Goal: Information Seeking & Learning: Learn about a topic

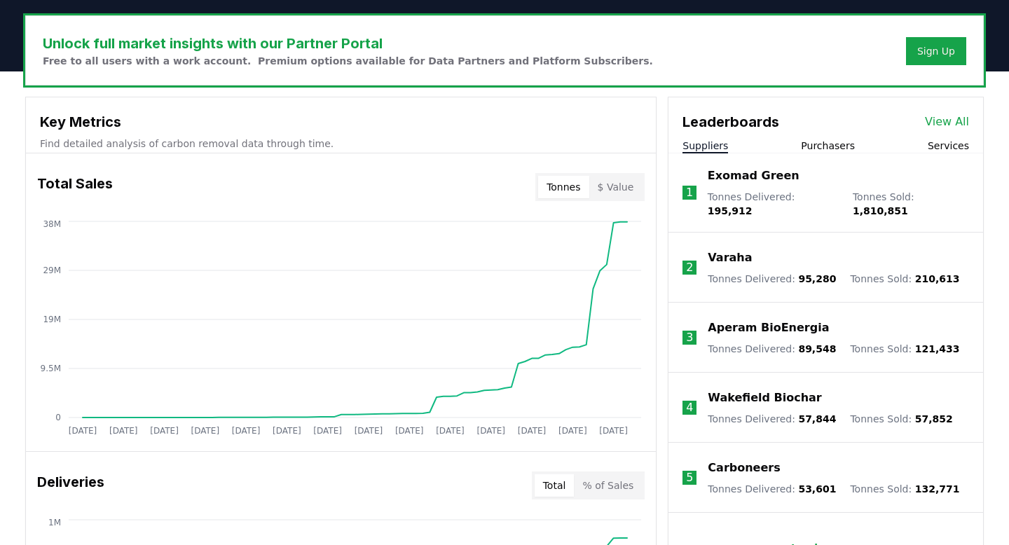
scroll to position [418, 0]
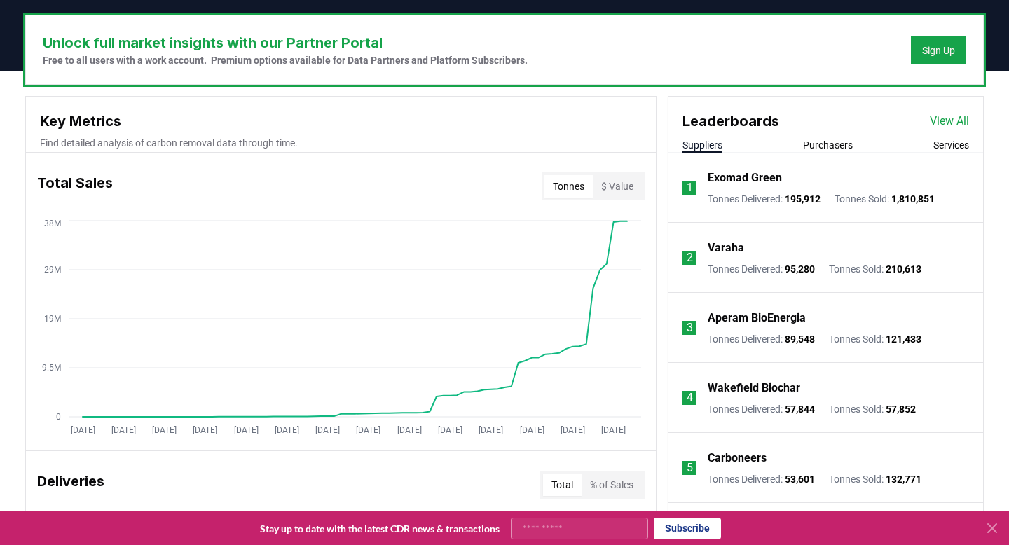
click at [821, 143] on button "Purchasers" at bounding box center [828, 145] width 50 height 14
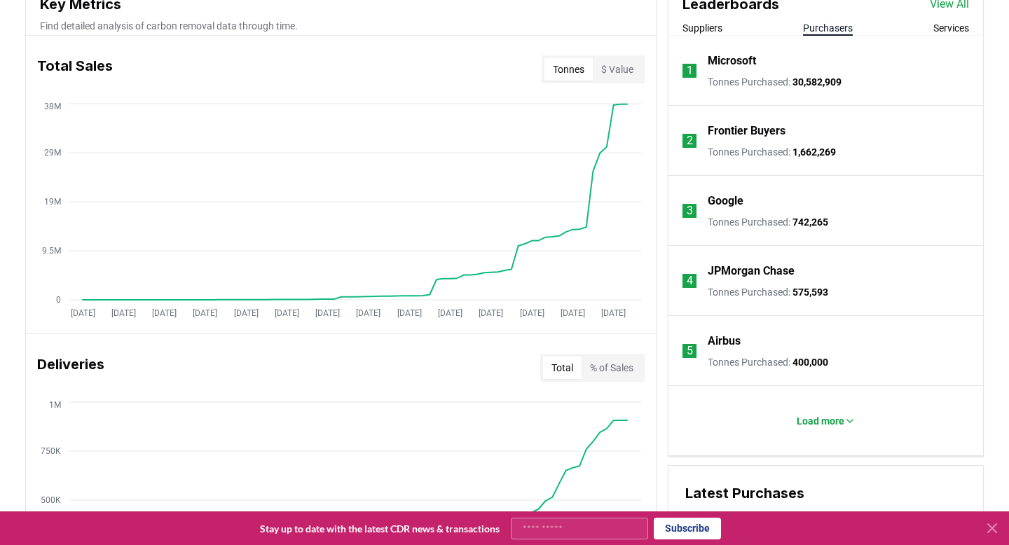
scroll to position [550, 0]
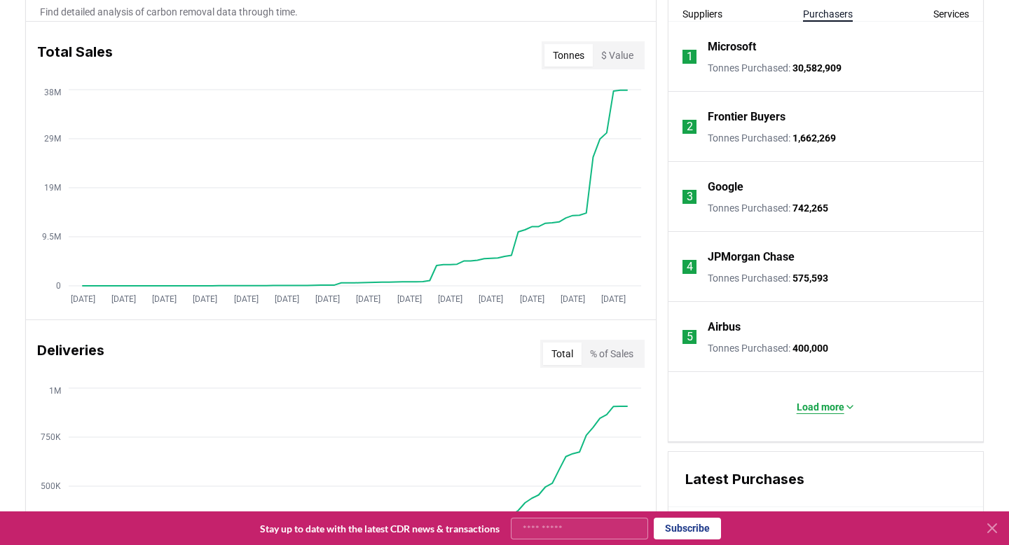
click at [842, 402] on p "Load more" at bounding box center [821, 407] width 48 height 14
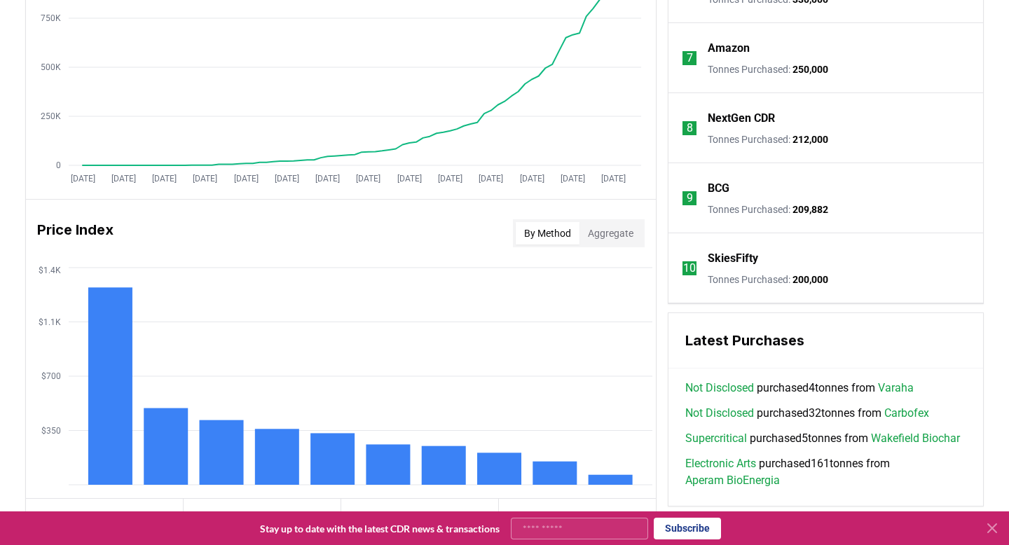
scroll to position [899, 0]
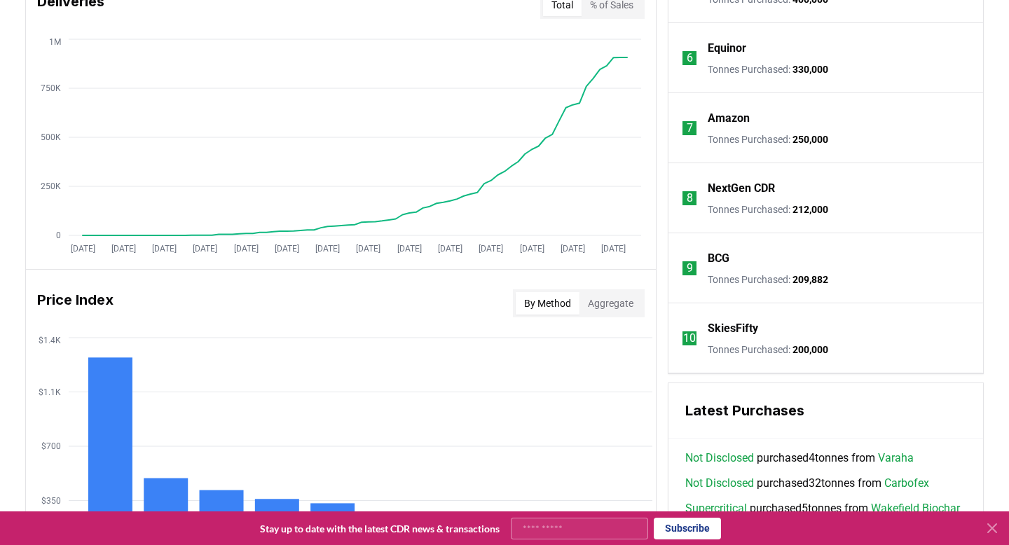
click at [739, 328] on p "SkiesFifty" at bounding box center [733, 328] width 50 height 17
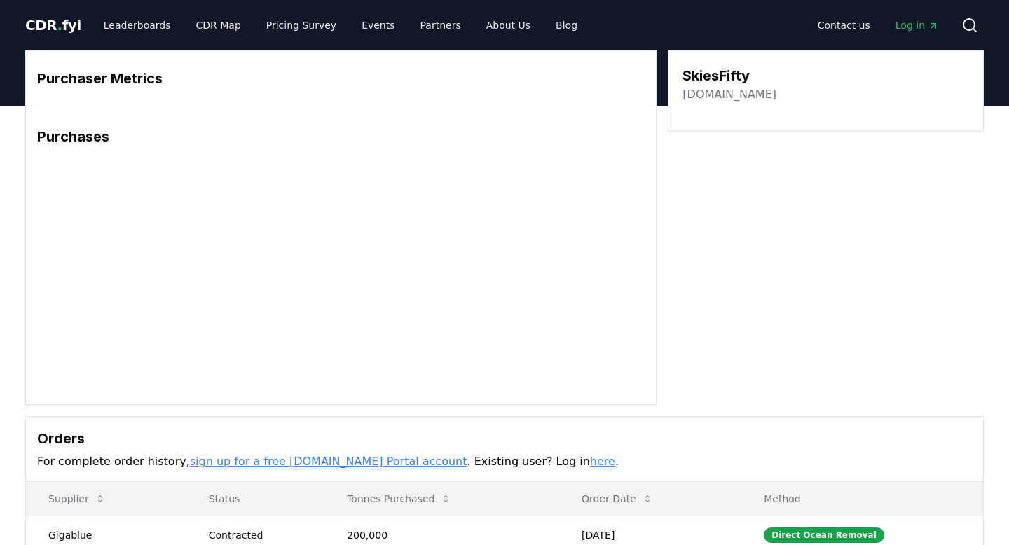
scroll to position [257, 0]
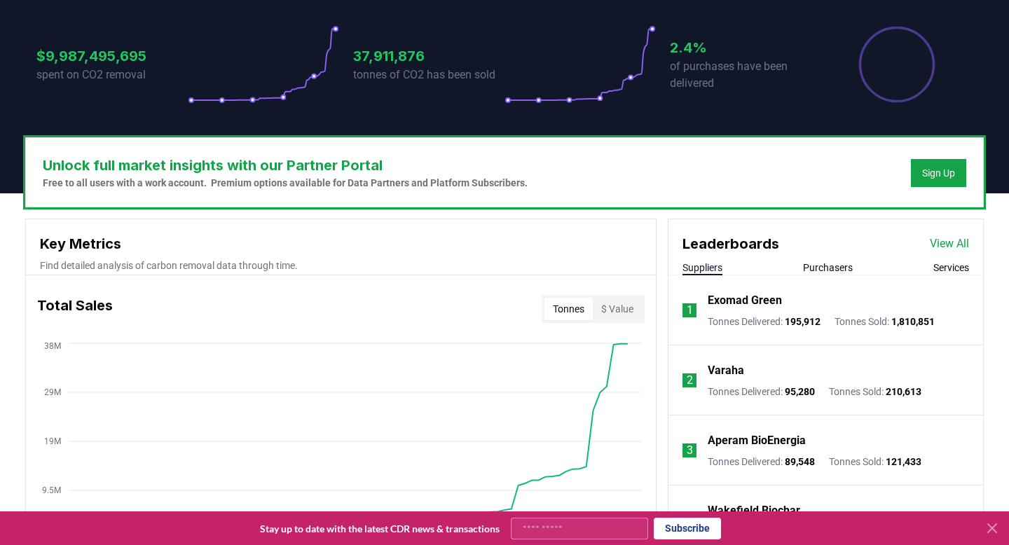
scroll to position [295, 0]
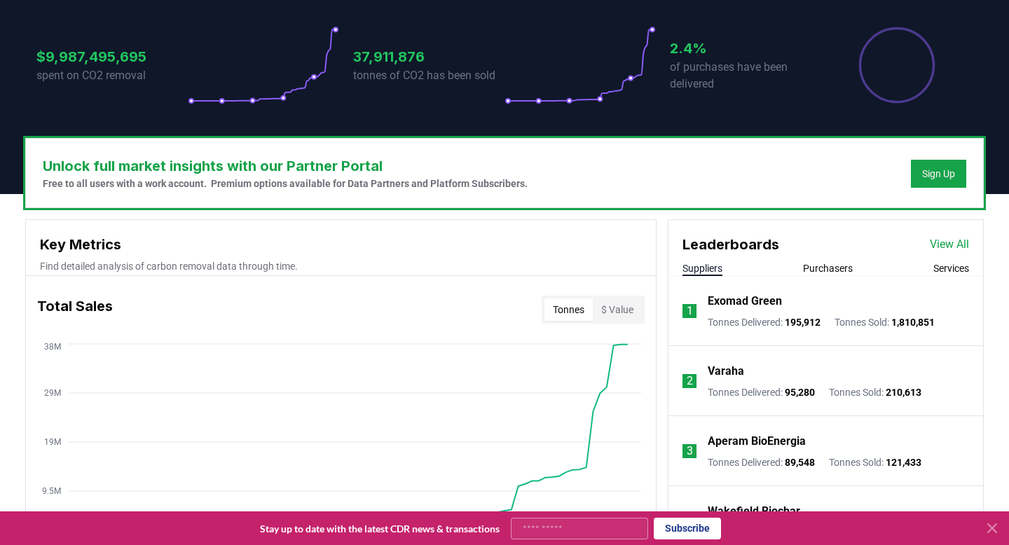
click at [953, 245] on link "View All" at bounding box center [949, 244] width 39 height 17
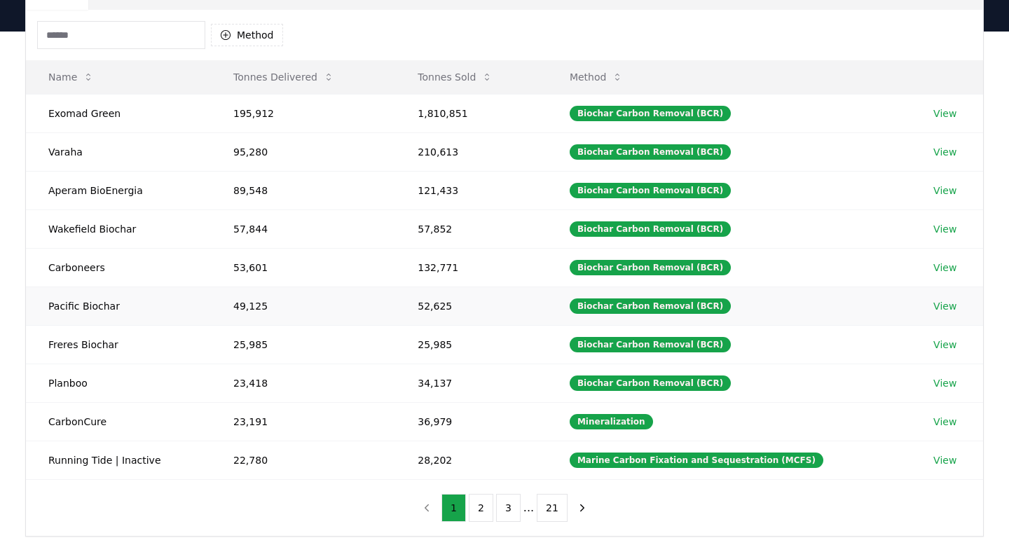
scroll to position [137, 0]
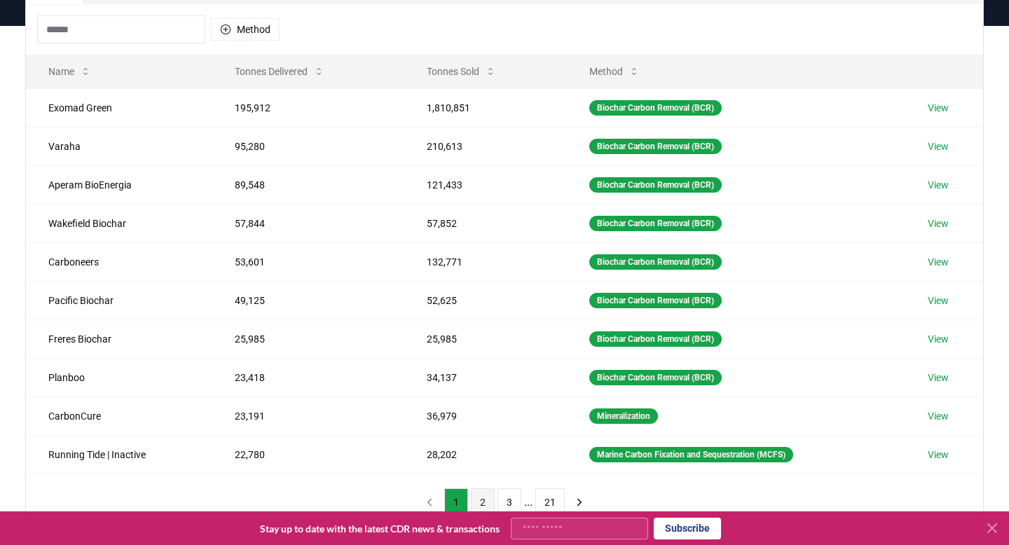
click at [477, 497] on button "2" at bounding box center [483, 503] width 24 height 28
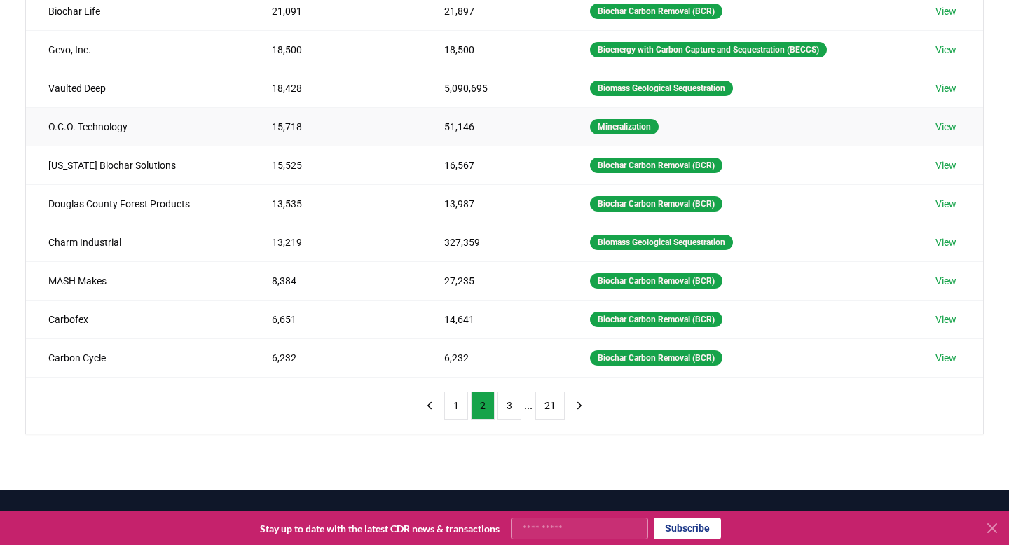
scroll to position [240, 0]
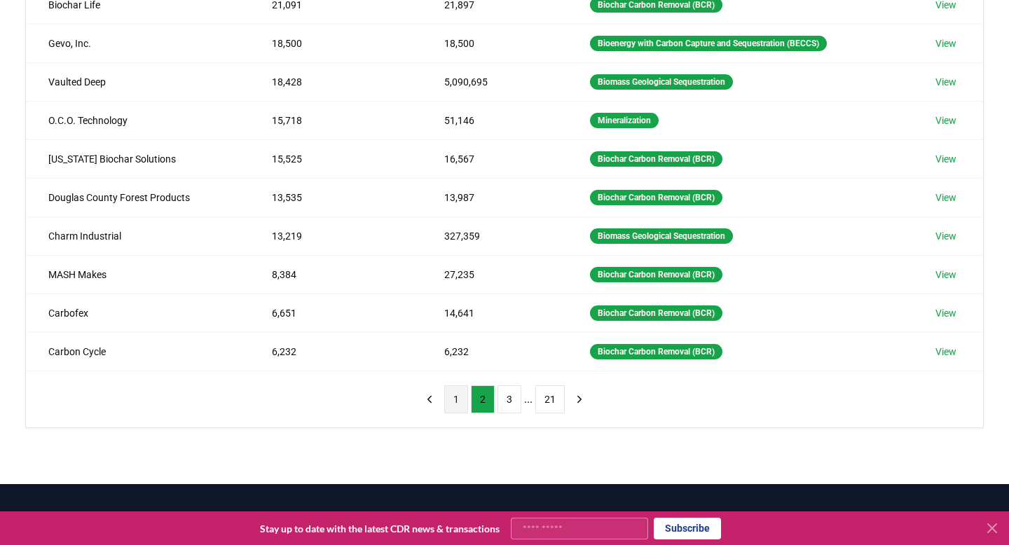
click at [456, 405] on button "1" at bounding box center [456, 400] width 24 height 28
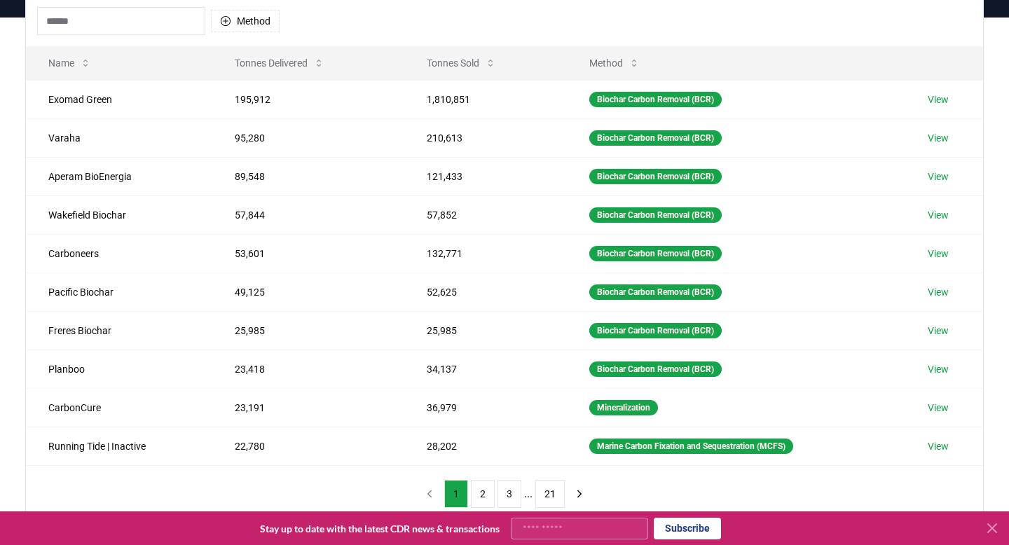
scroll to position [144, 0]
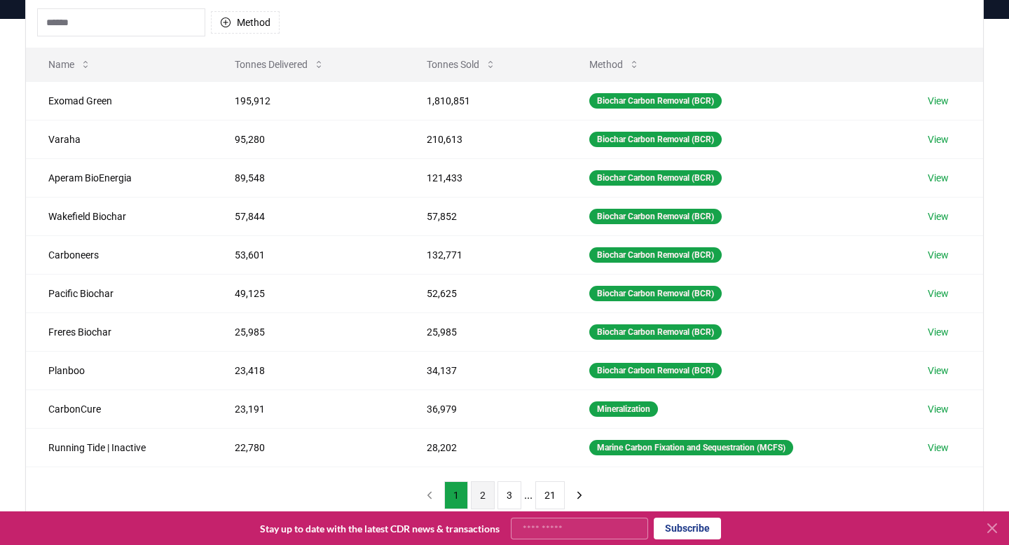
click at [477, 498] on button "2" at bounding box center [483, 496] width 24 height 28
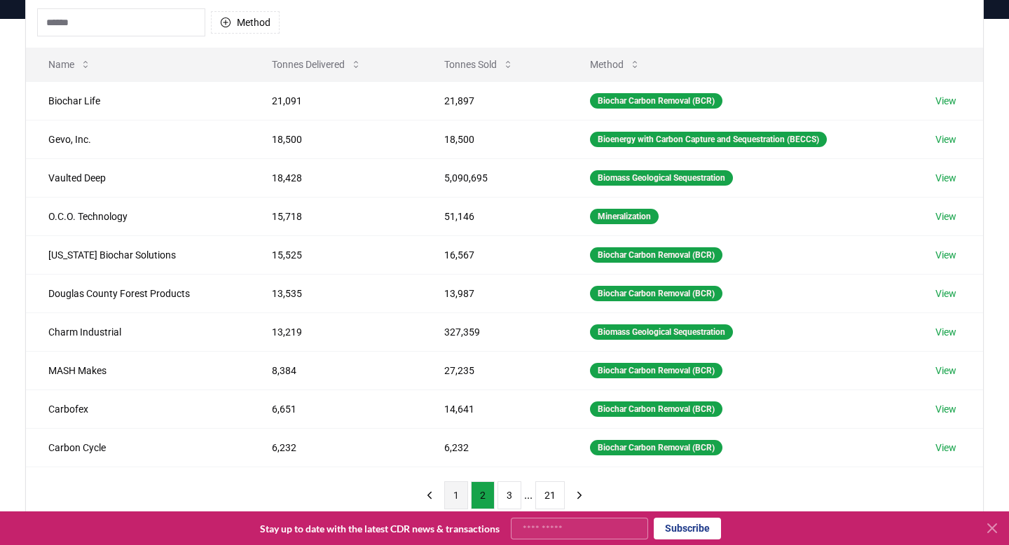
click at [457, 489] on button "1" at bounding box center [456, 496] width 24 height 28
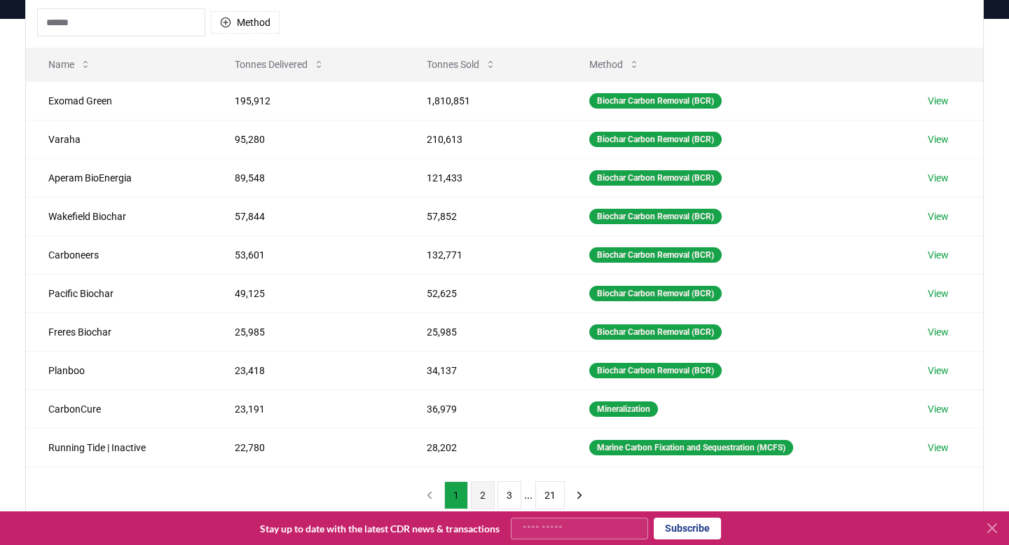
click at [479, 489] on button "2" at bounding box center [483, 496] width 24 height 28
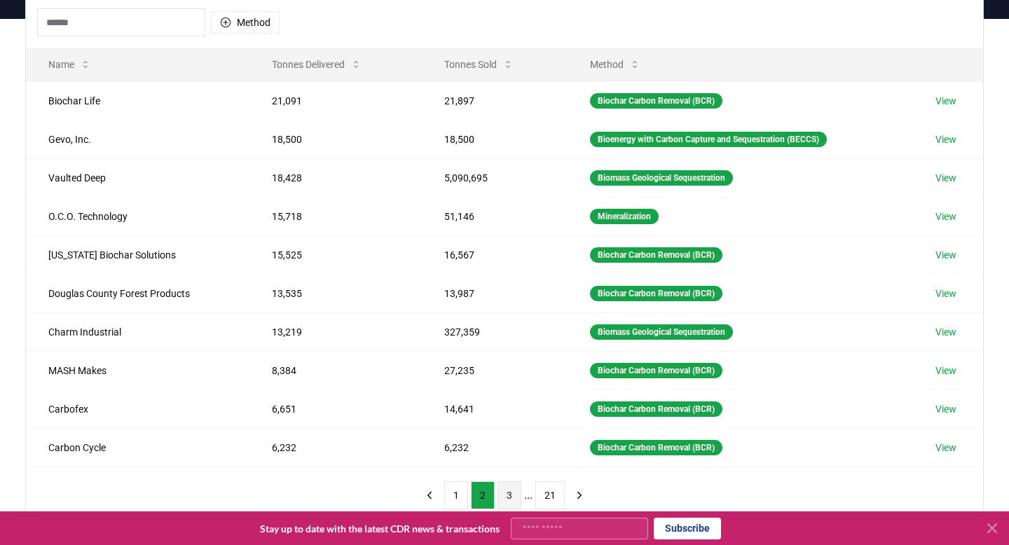
click at [510, 501] on button "3" at bounding box center [510, 496] width 24 height 28
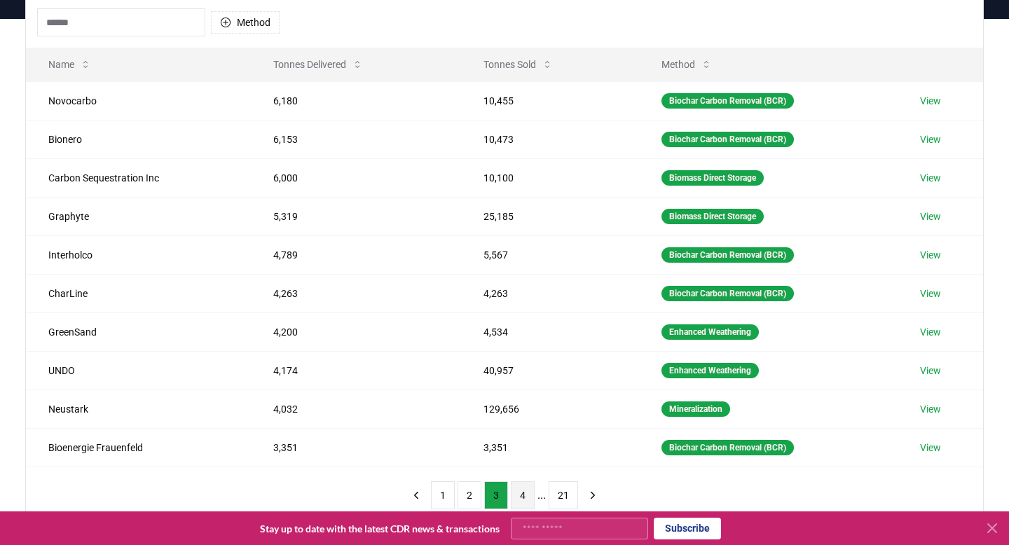
click at [525, 497] on button "4" at bounding box center [523, 496] width 24 height 28
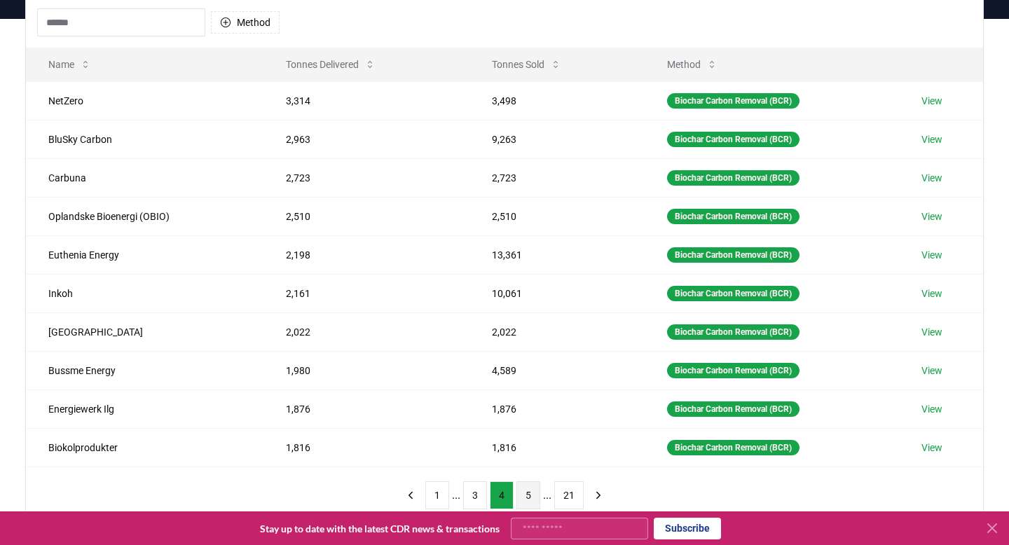
click at [533, 502] on button "5" at bounding box center [529, 496] width 24 height 28
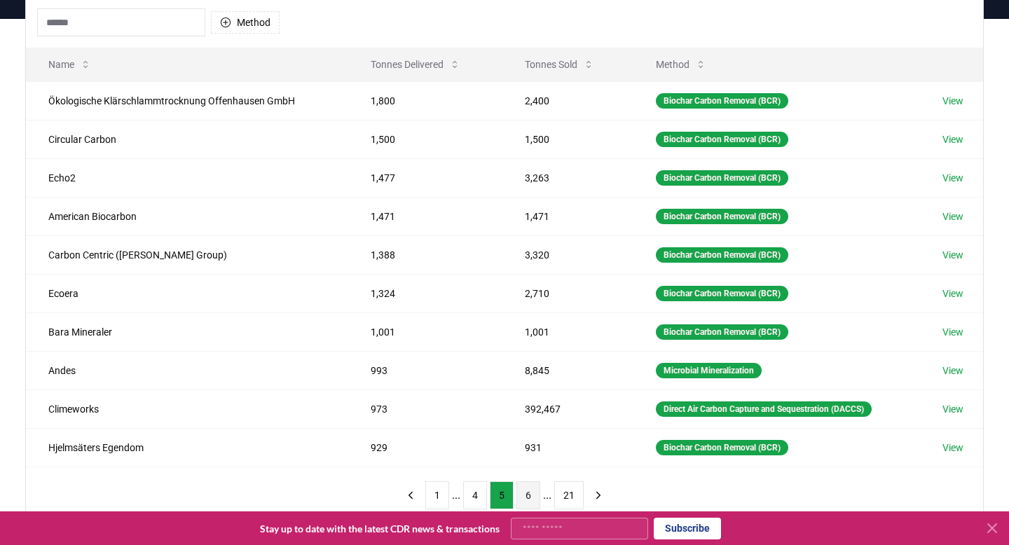
click at [530, 499] on button "6" at bounding box center [529, 496] width 24 height 28
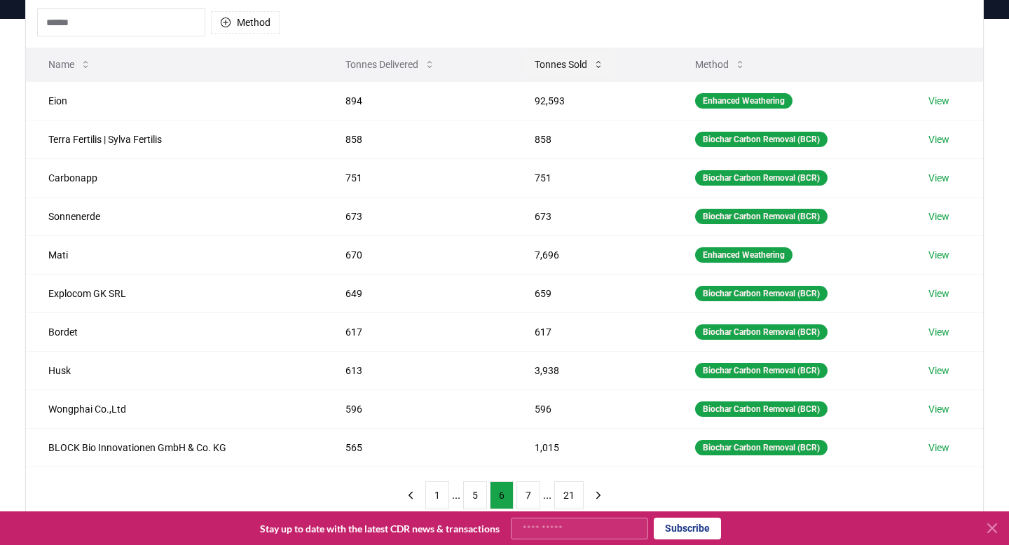
click at [596, 66] on icon at bounding box center [598, 64] width 11 height 11
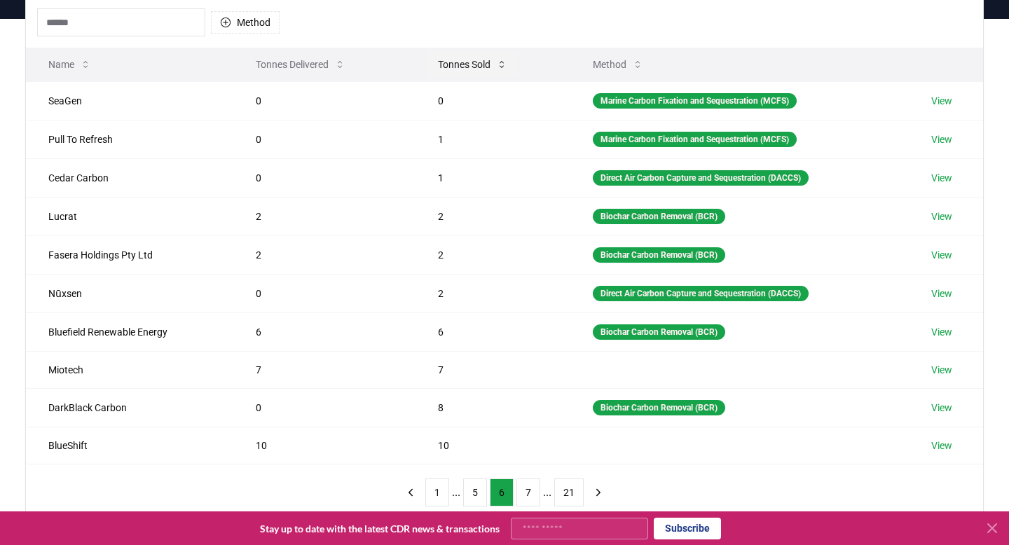
click at [498, 64] on icon at bounding box center [501, 64] width 11 height 11
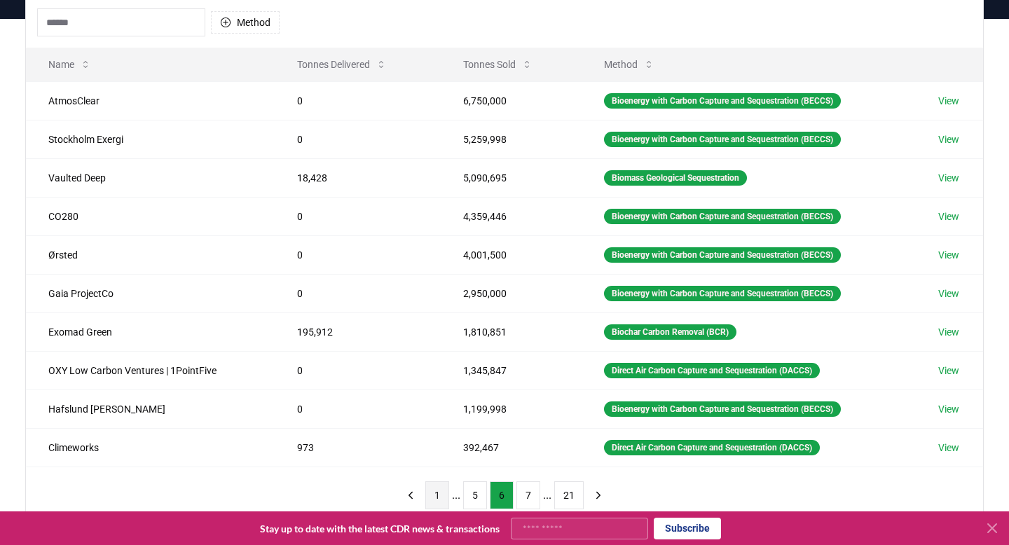
click at [432, 496] on button "1" at bounding box center [438, 496] width 24 height 28
click at [479, 502] on button "2" at bounding box center [483, 496] width 24 height 28
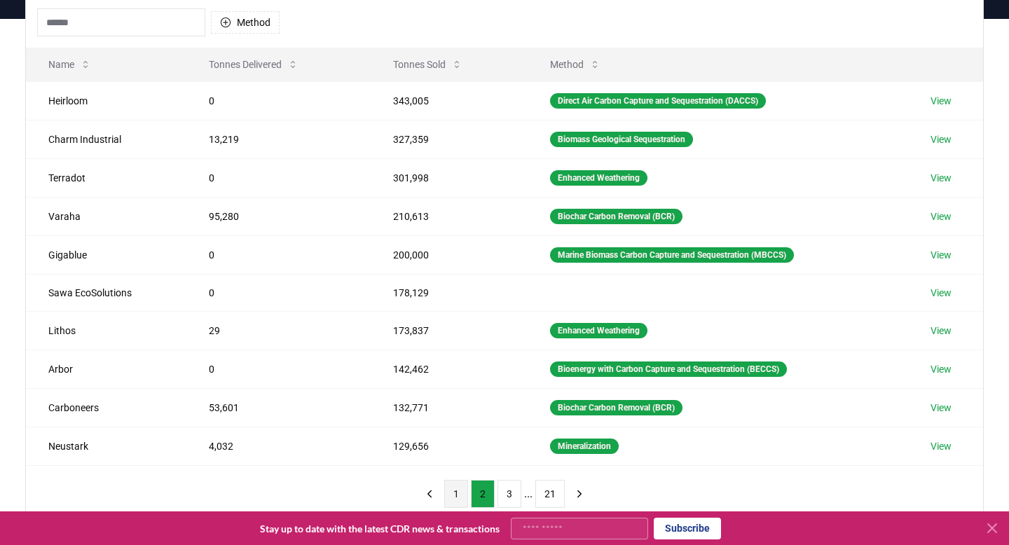
click at [450, 497] on button "1" at bounding box center [456, 494] width 24 height 28
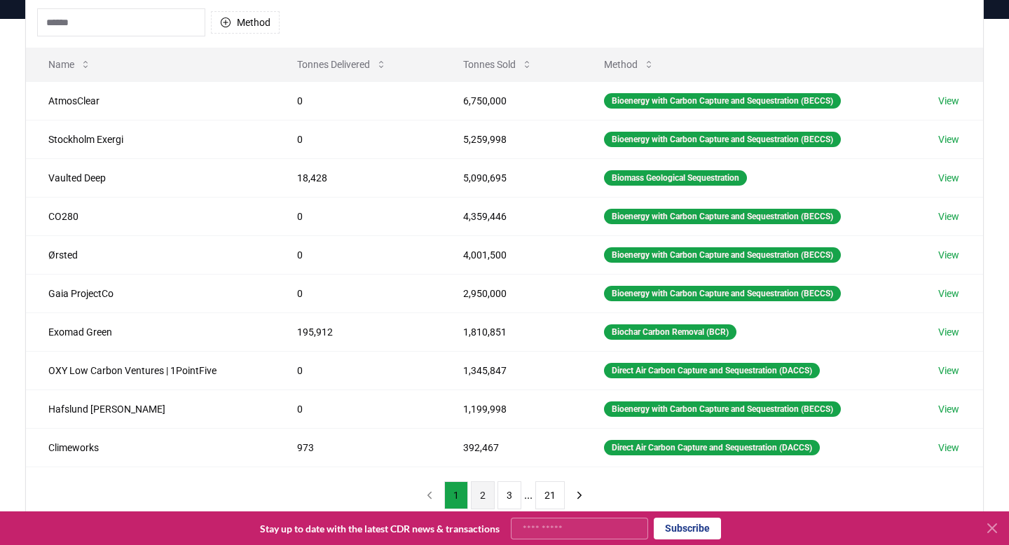
click at [475, 494] on button "2" at bounding box center [483, 496] width 24 height 28
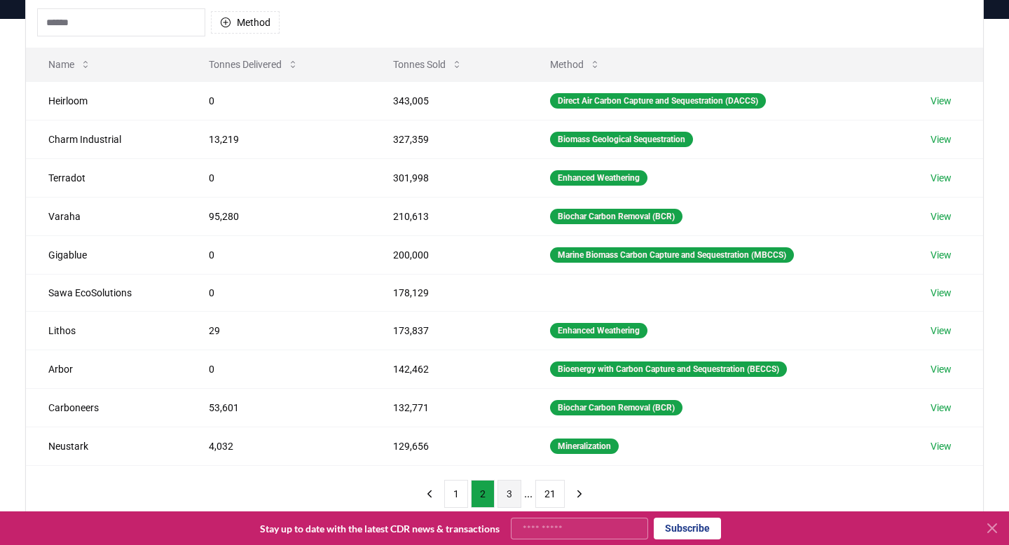
click at [505, 492] on button "3" at bounding box center [510, 494] width 24 height 28
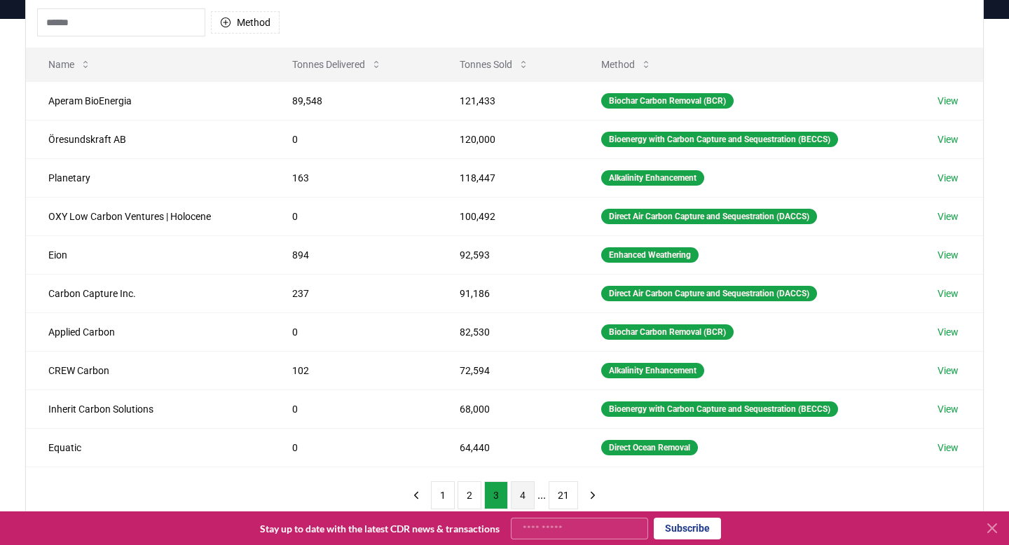
click at [526, 495] on button "4" at bounding box center [523, 496] width 24 height 28
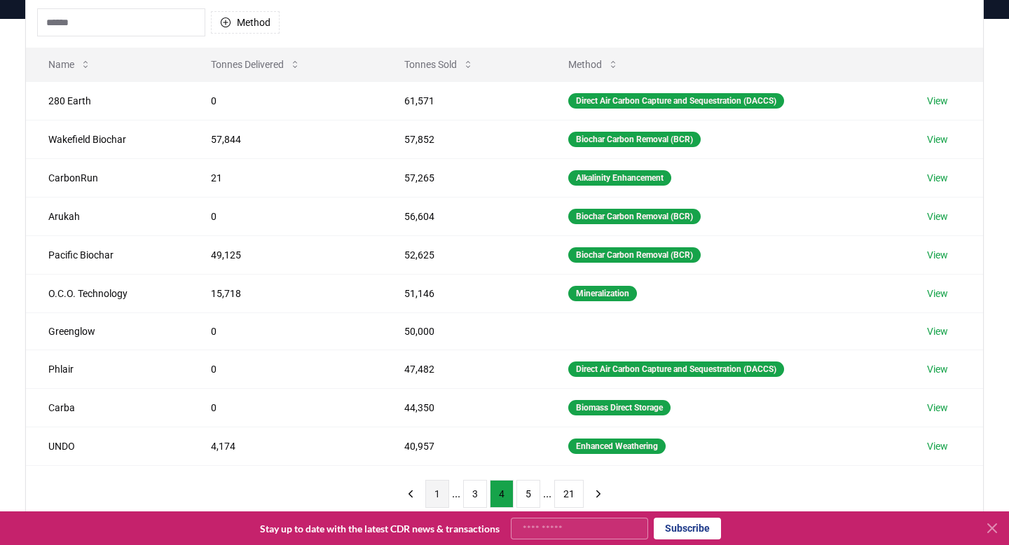
click at [438, 498] on button "1" at bounding box center [438, 494] width 24 height 28
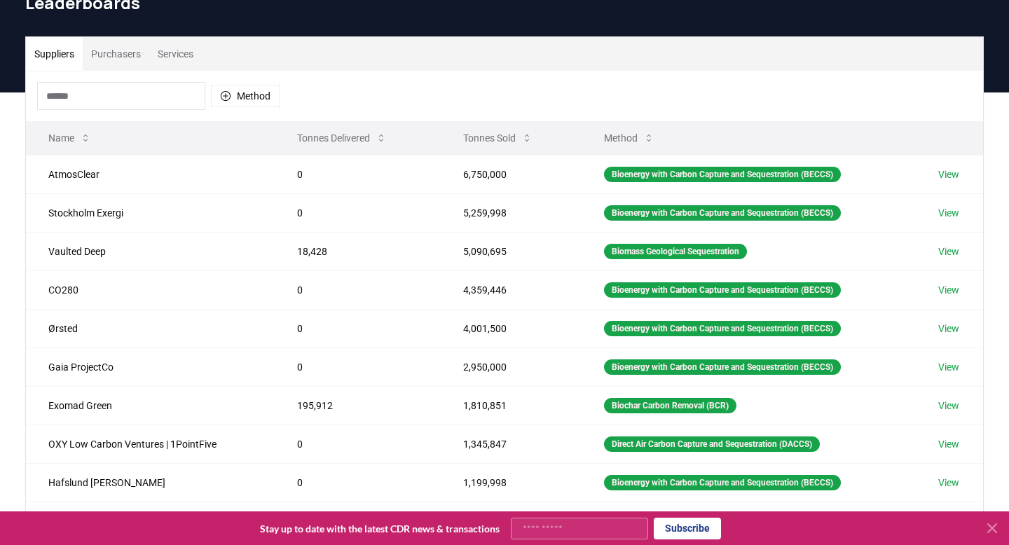
scroll to position [0, 0]
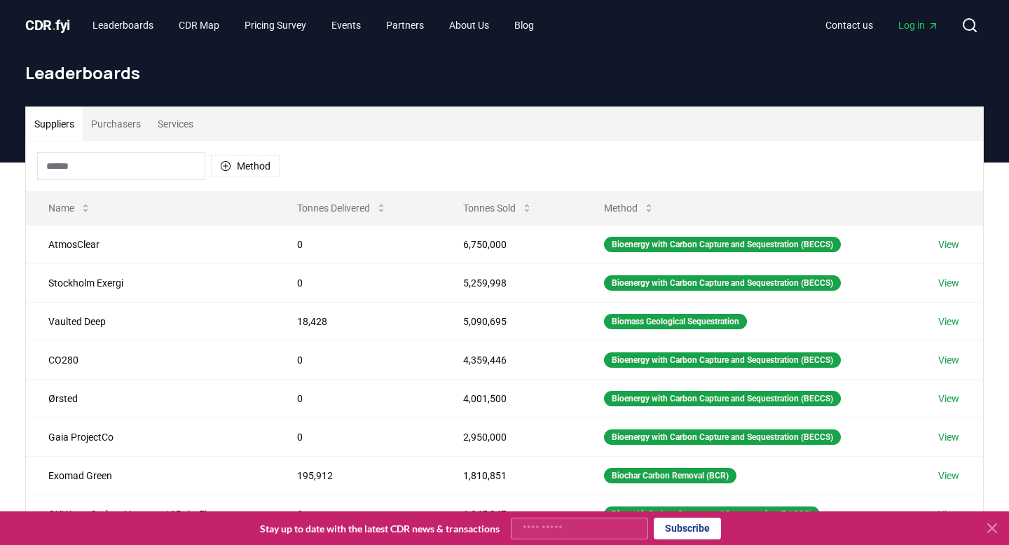
click at [124, 121] on button "Purchasers" at bounding box center [116, 124] width 67 height 34
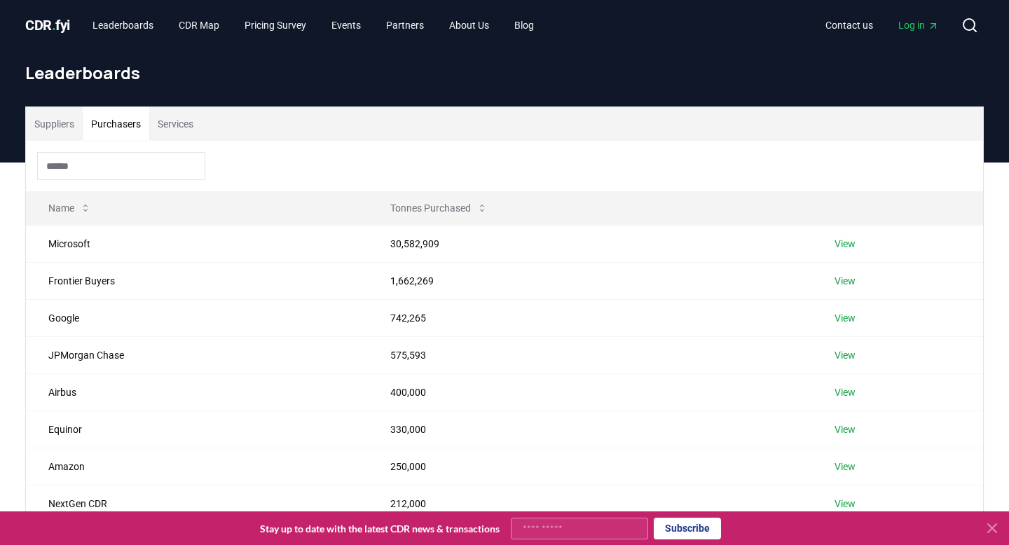
click at [179, 133] on button "Services" at bounding box center [175, 124] width 53 height 34
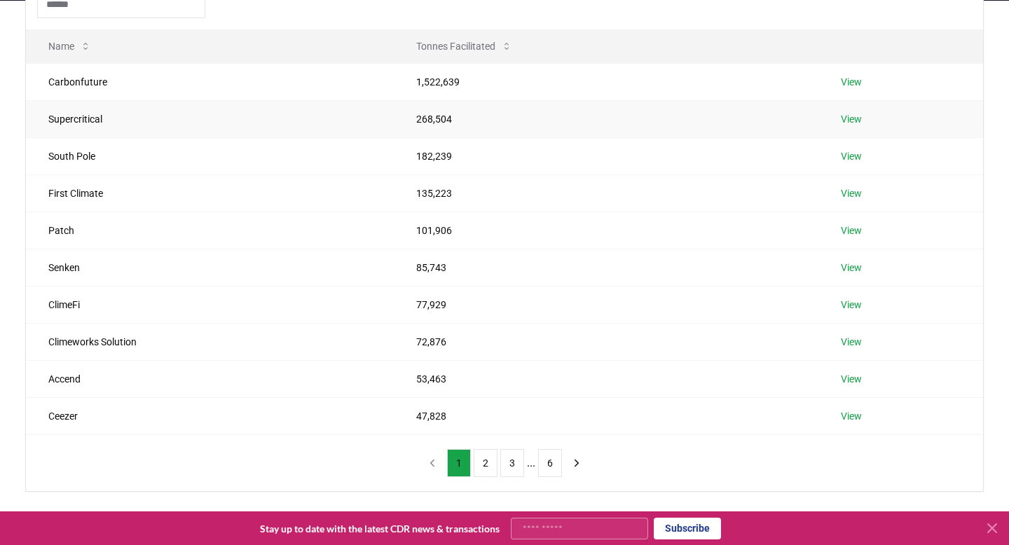
scroll to position [163, 0]
click at [487, 468] on button "2" at bounding box center [486, 462] width 24 height 28
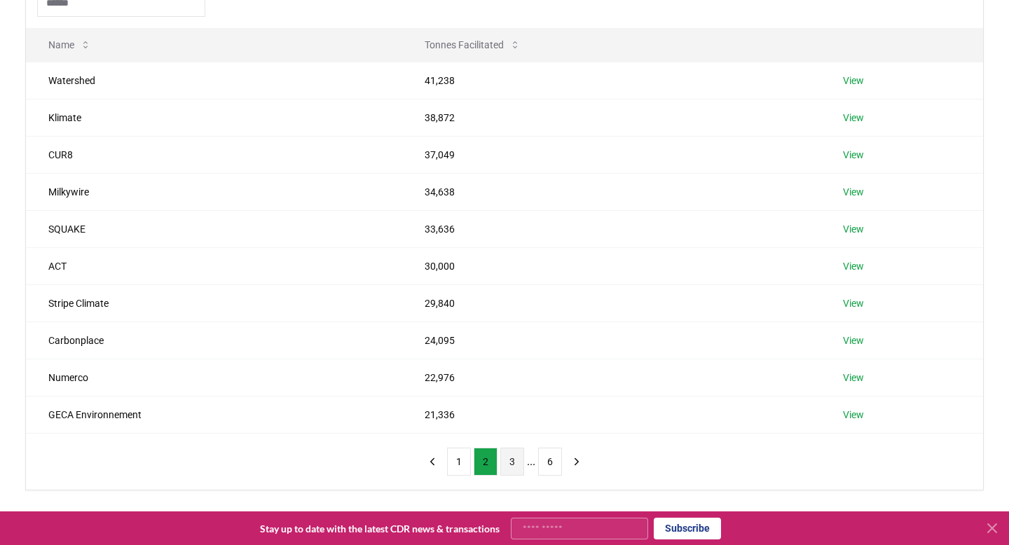
click at [522, 459] on button "3" at bounding box center [513, 462] width 24 height 28
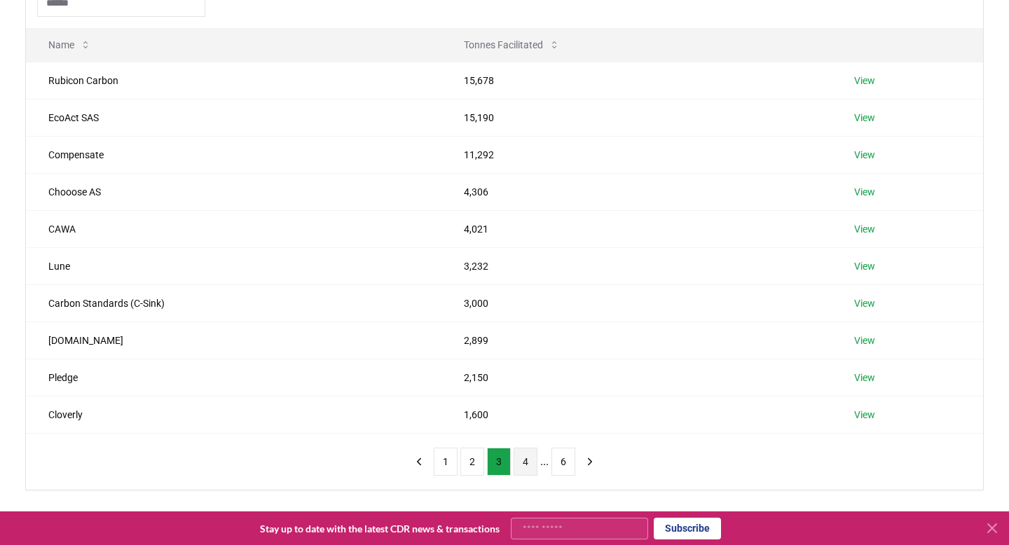
click at [529, 461] on button "4" at bounding box center [526, 462] width 24 height 28
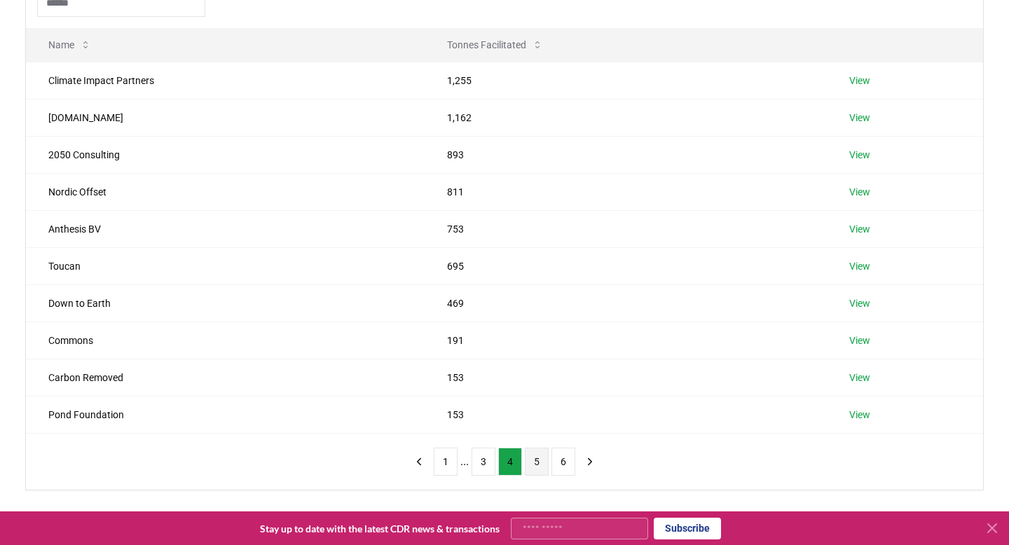
click at [538, 457] on button "5" at bounding box center [537, 462] width 24 height 28
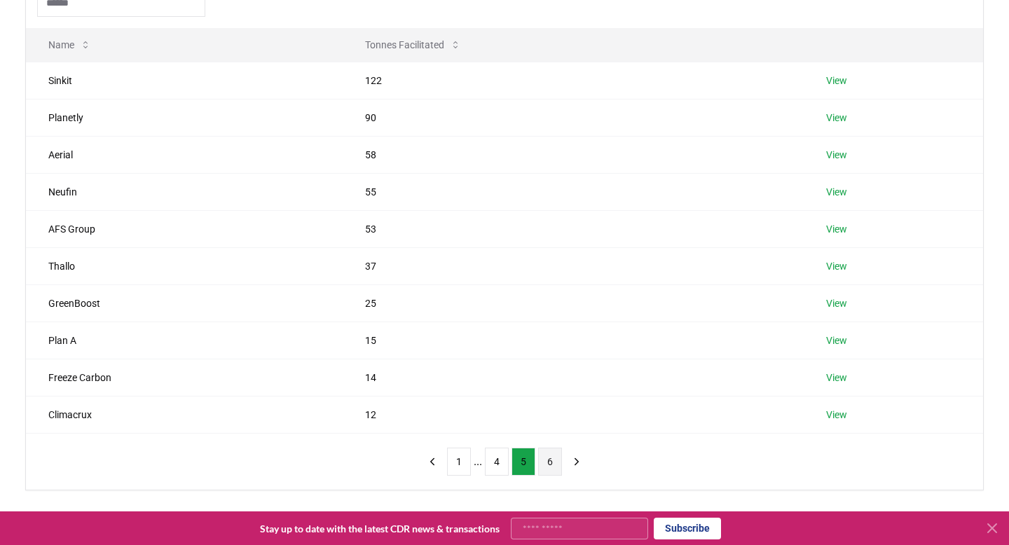
click at [545, 468] on button "6" at bounding box center [550, 462] width 24 height 28
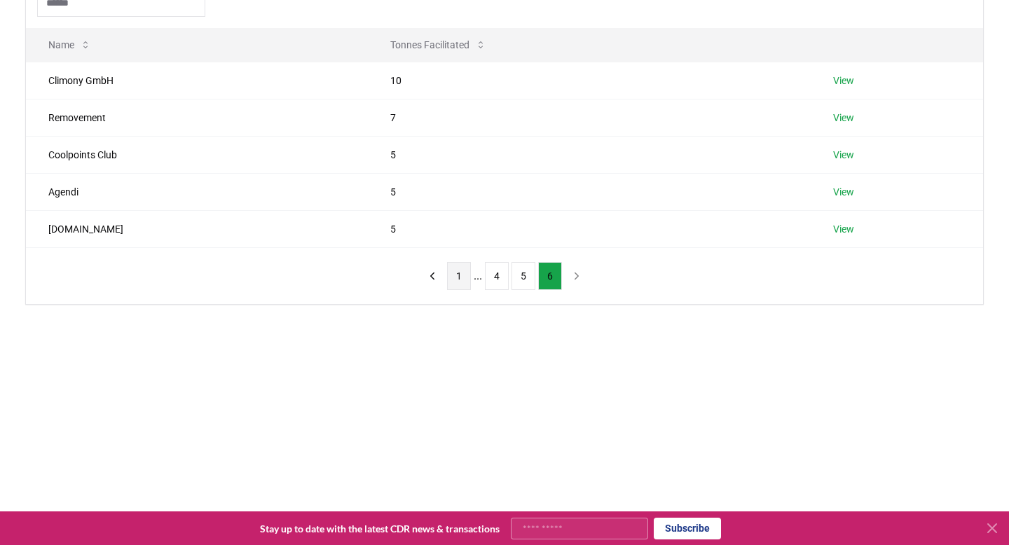
click at [459, 286] on button "1" at bounding box center [459, 276] width 24 height 28
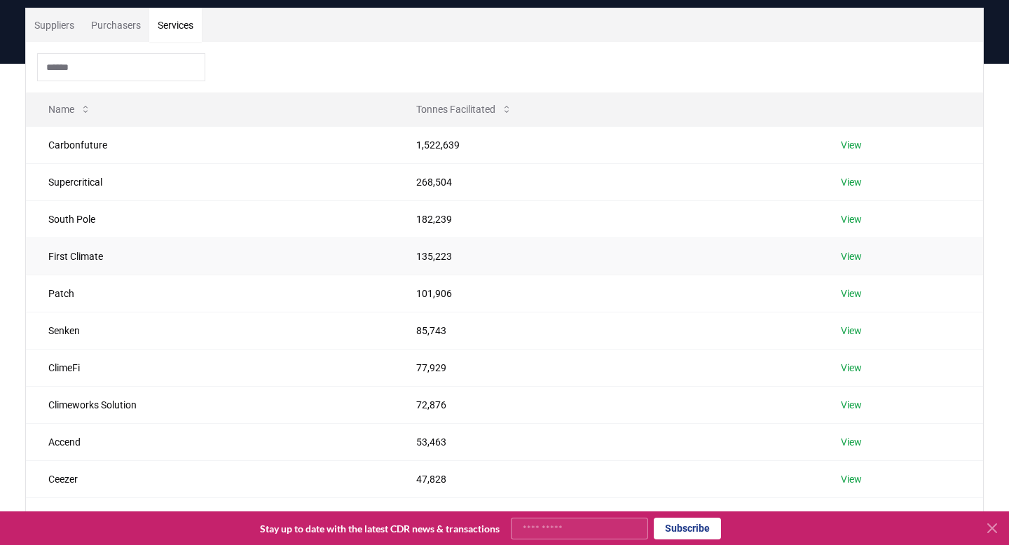
scroll to position [98, 0]
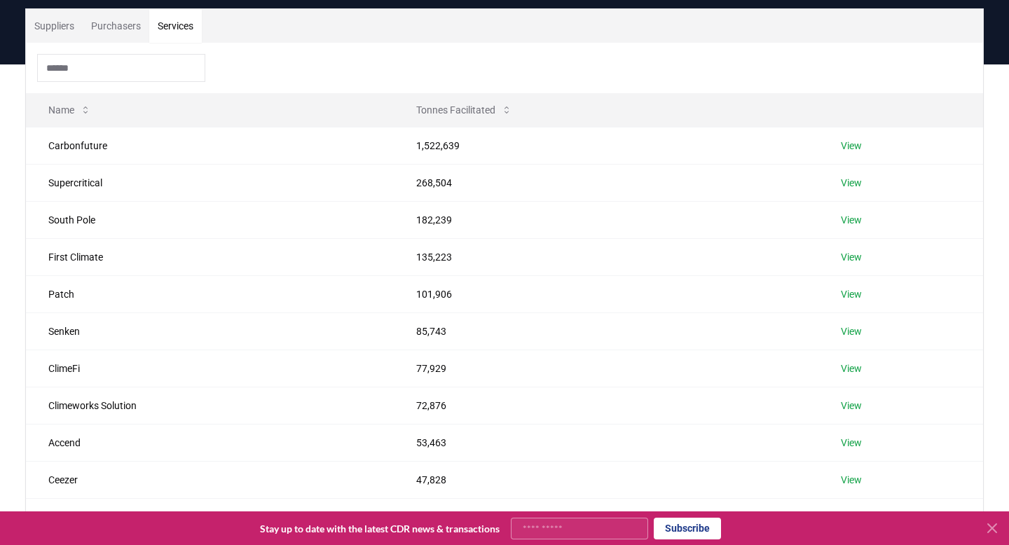
click at [131, 32] on button "Purchasers" at bounding box center [116, 26] width 67 height 34
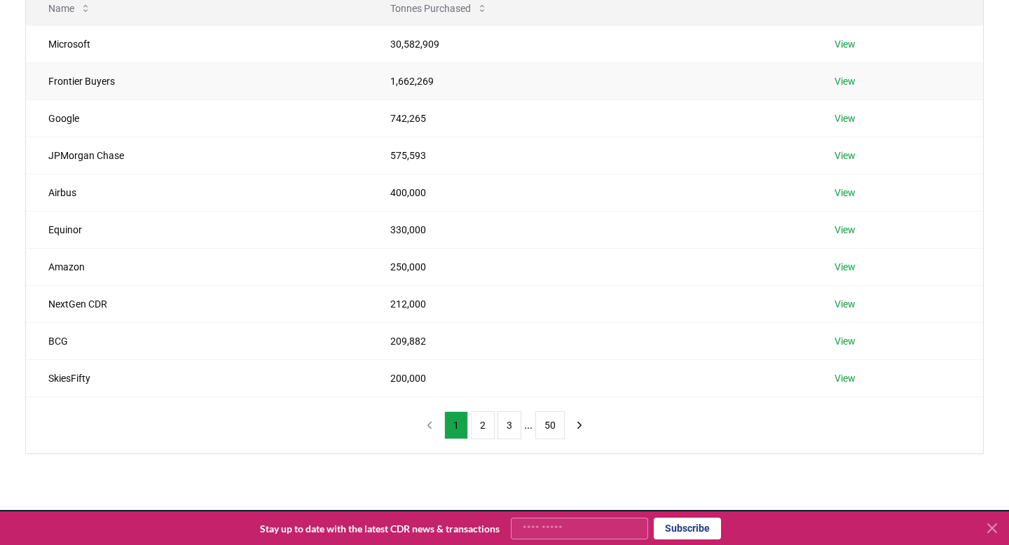
scroll to position [200, 0]
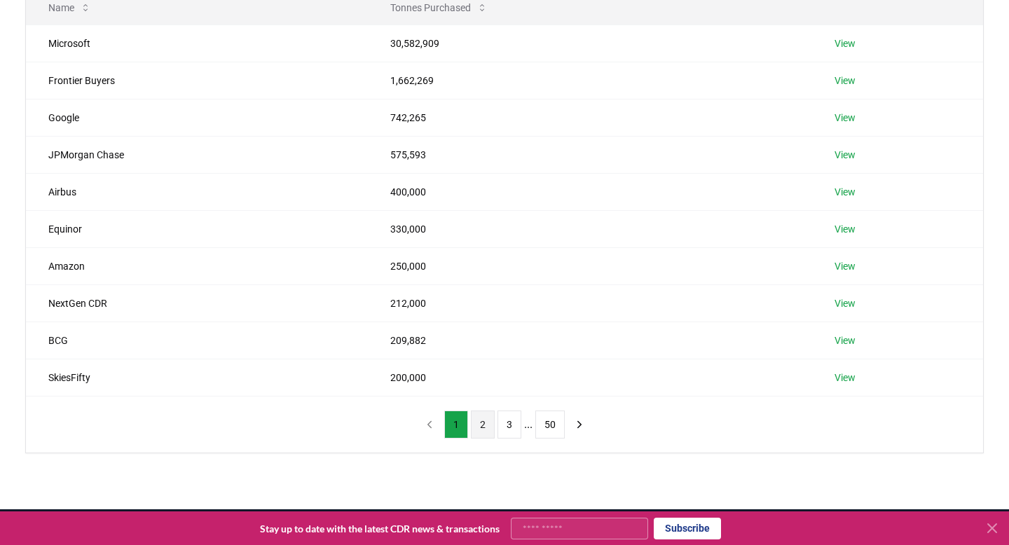
click at [479, 426] on button "2" at bounding box center [483, 425] width 24 height 28
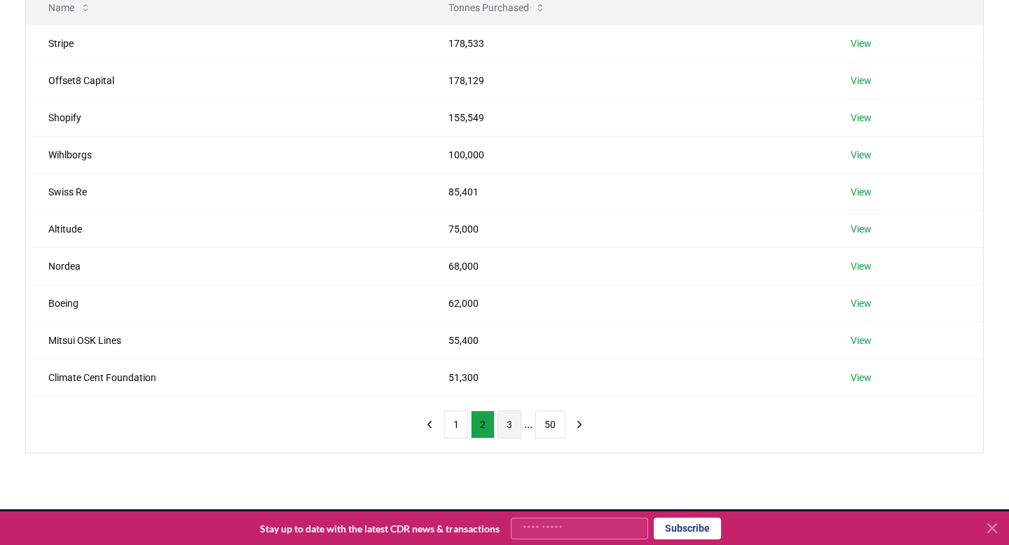
click at [507, 432] on button "3" at bounding box center [510, 425] width 24 height 28
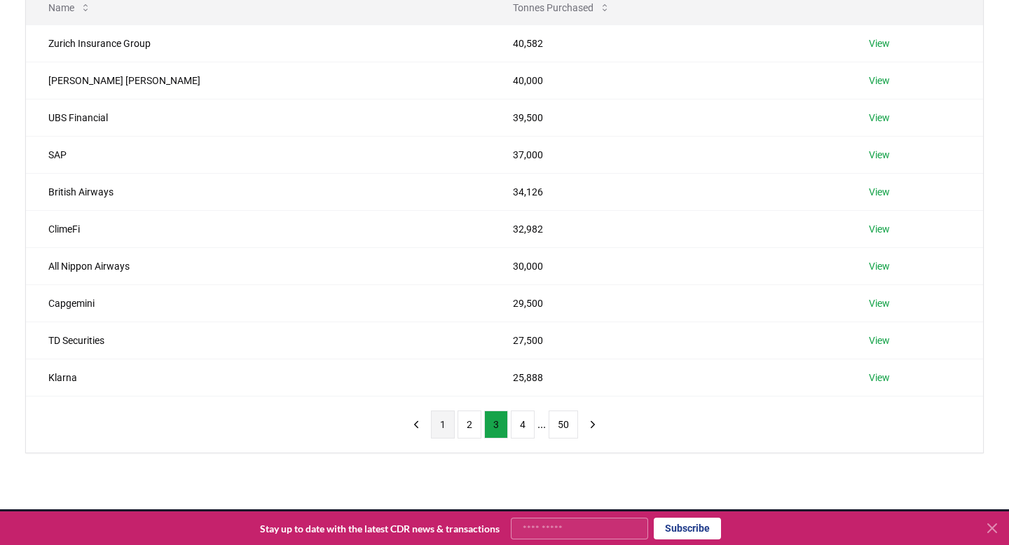
click at [447, 423] on button "1" at bounding box center [443, 425] width 24 height 28
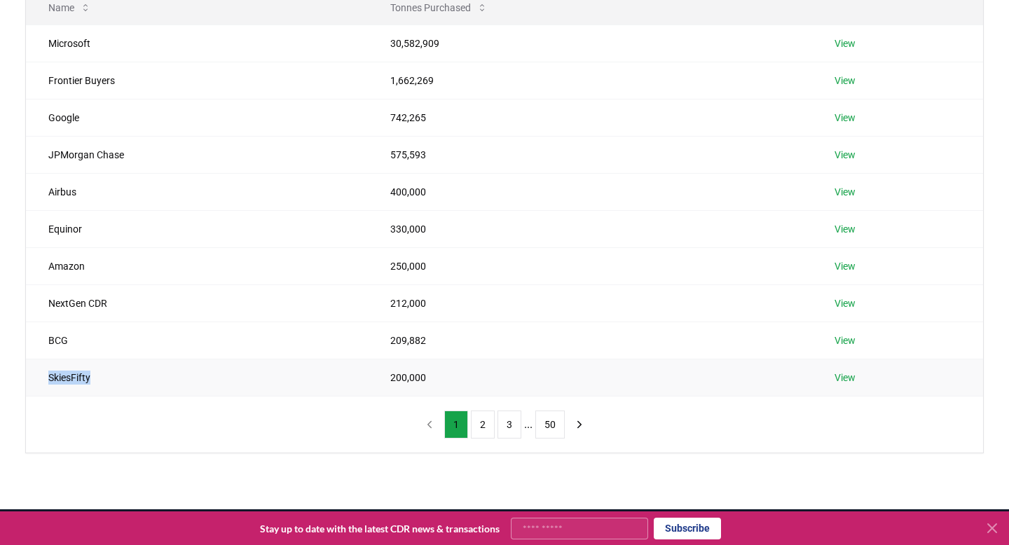
drag, startPoint x: 141, startPoint y: 375, endPoint x: 41, endPoint y: 379, distance: 99.6
click at [41, 379] on td "SkiesFifty" at bounding box center [197, 377] width 342 height 37
copy td "SkiesFifty"
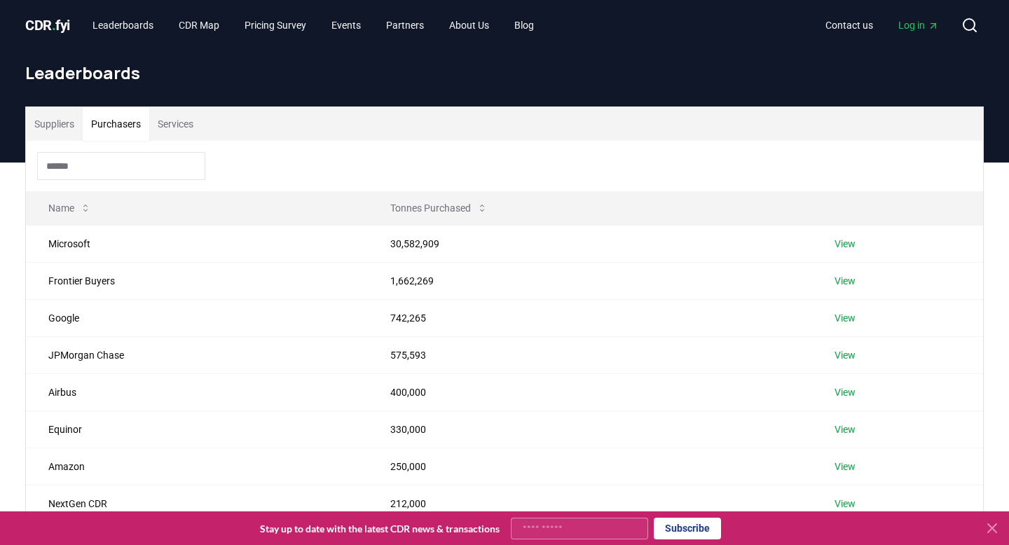
click at [125, 177] on input at bounding box center [121, 166] width 168 height 28
click at [64, 126] on button "Suppliers" at bounding box center [54, 124] width 57 height 34
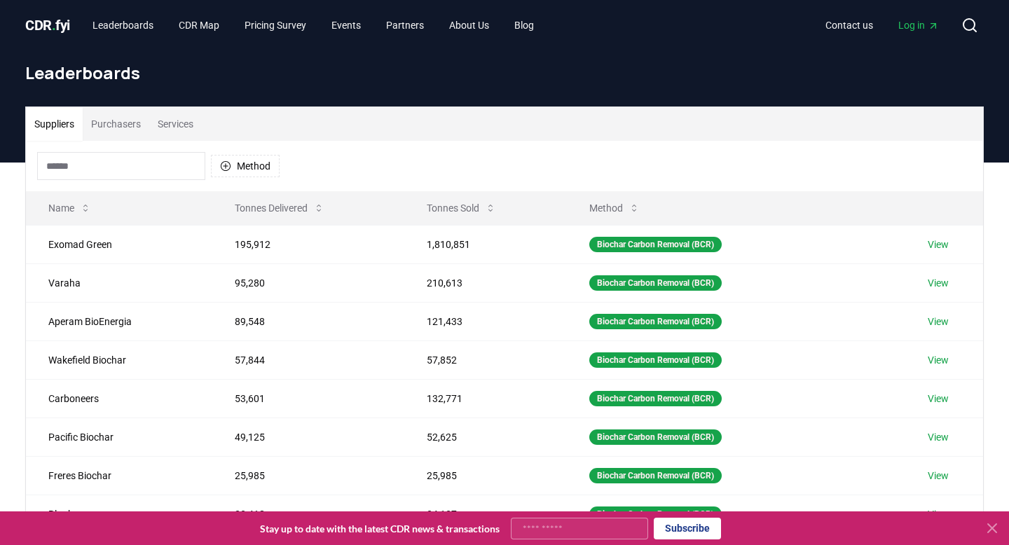
click at [86, 160] on input at bounding box center [121, 166] width 168 height 28
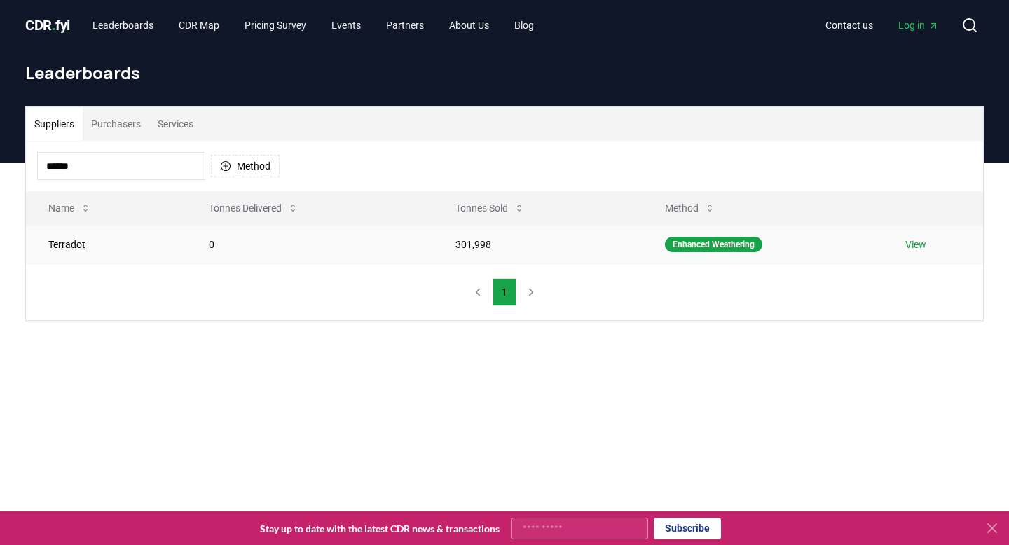
type input "******"
click at [917, 243] on link "View" at bounding box center [916, 245] width 21 height 14
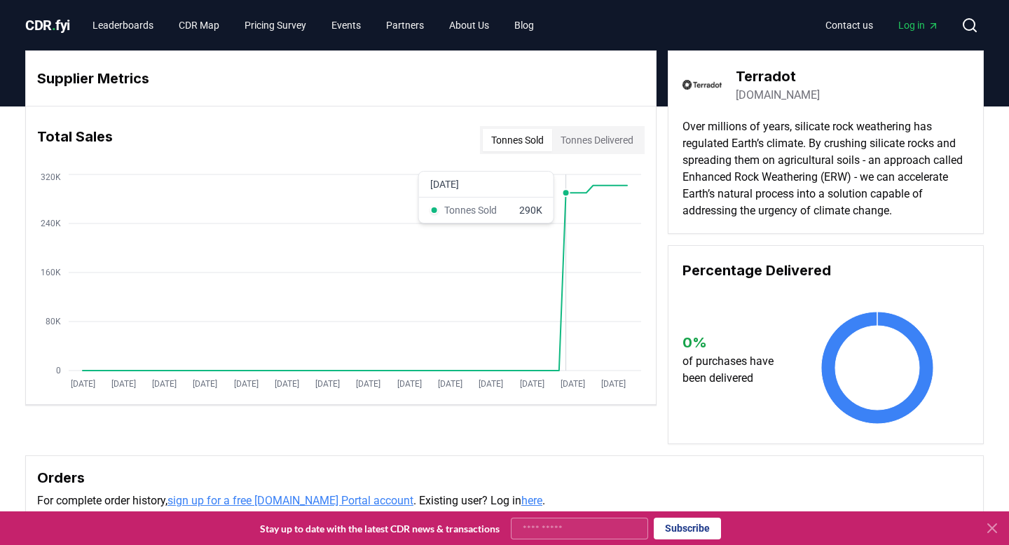
click at [569, 362] on icon "Jan 2019 Jul 2019 Jan 2020 Jul 2020 Jan 2021 Jul 2021 Jan 2022 Jul 2022 Jan 202…" at bounding box center [335, 283] width 619 height 224
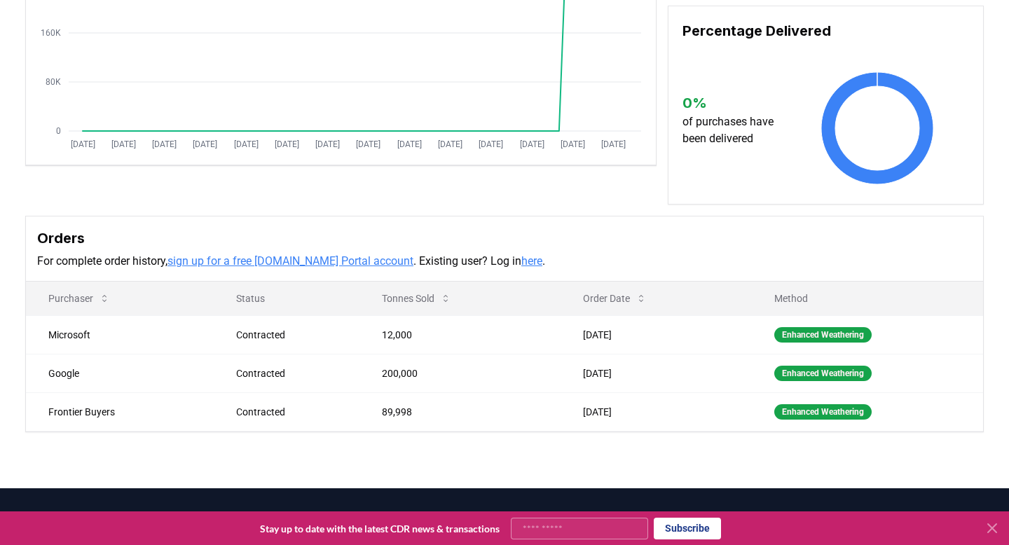
scroll to position [267, 0]
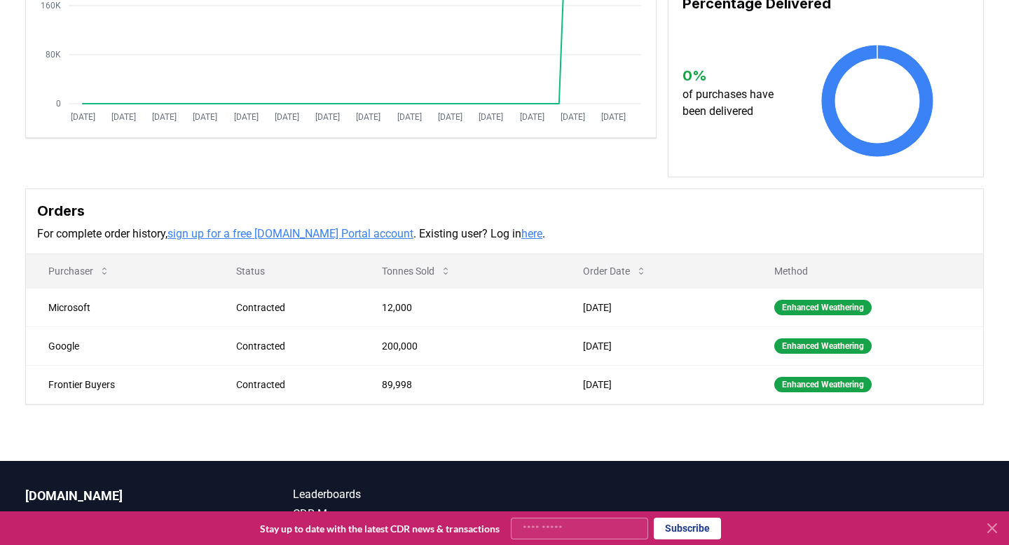
click at [352, 233] on link "sign up for a free CDR.fyi Portal account" at bounding box center [291, 233] width 246 height 13
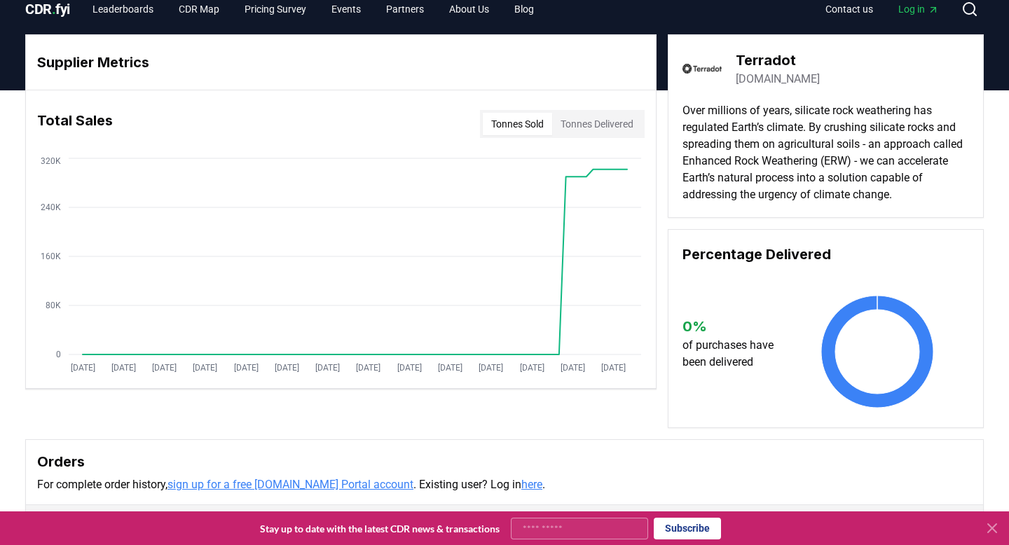
scroll to position [0, 0]
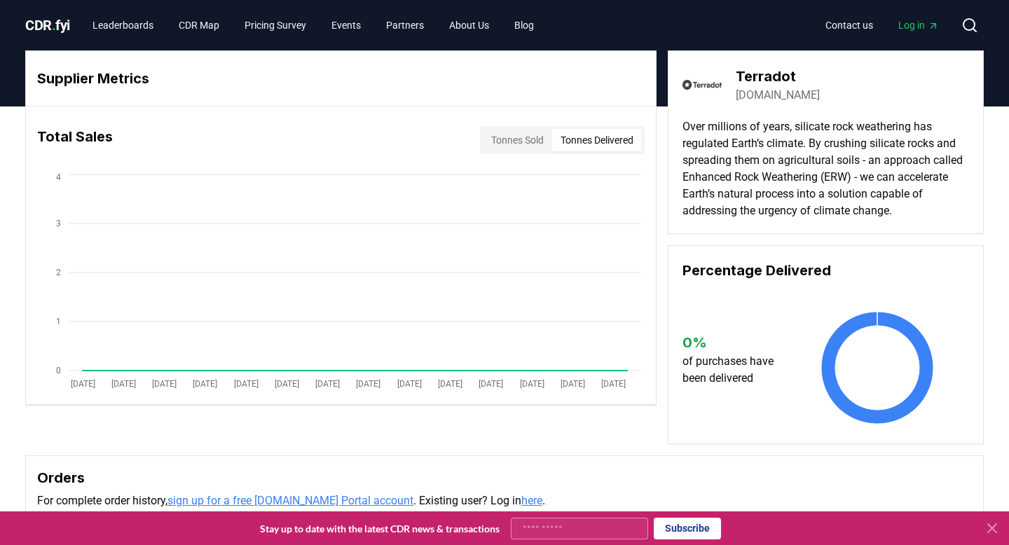
click at [584, 142] on button "Tonnes Delivered" at bounding box center [597, 140] width 90 height 22
click at [536, 147] on button "Tonnes Sold" at bounding box center [517, 140] width 69 height 22
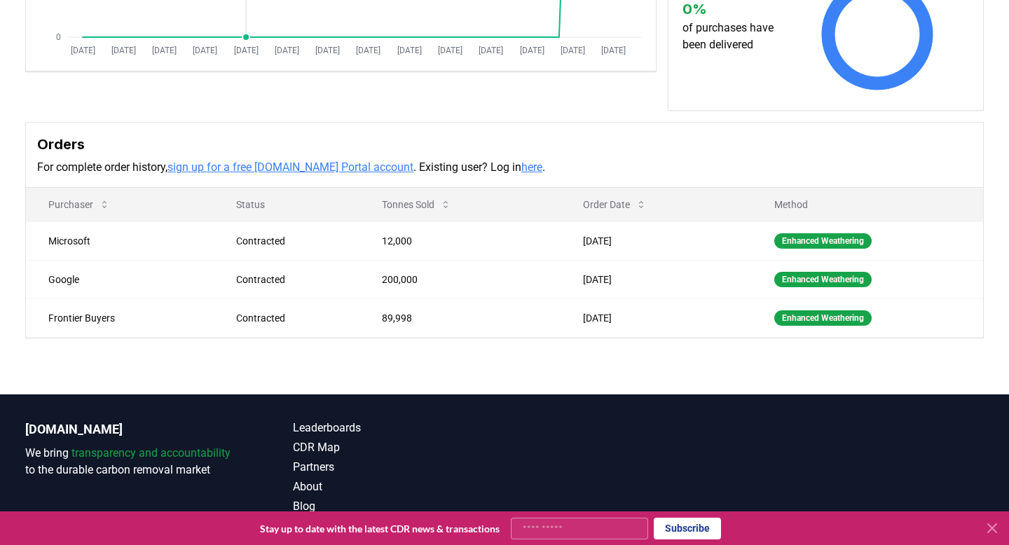
scroll to position [342, 0]
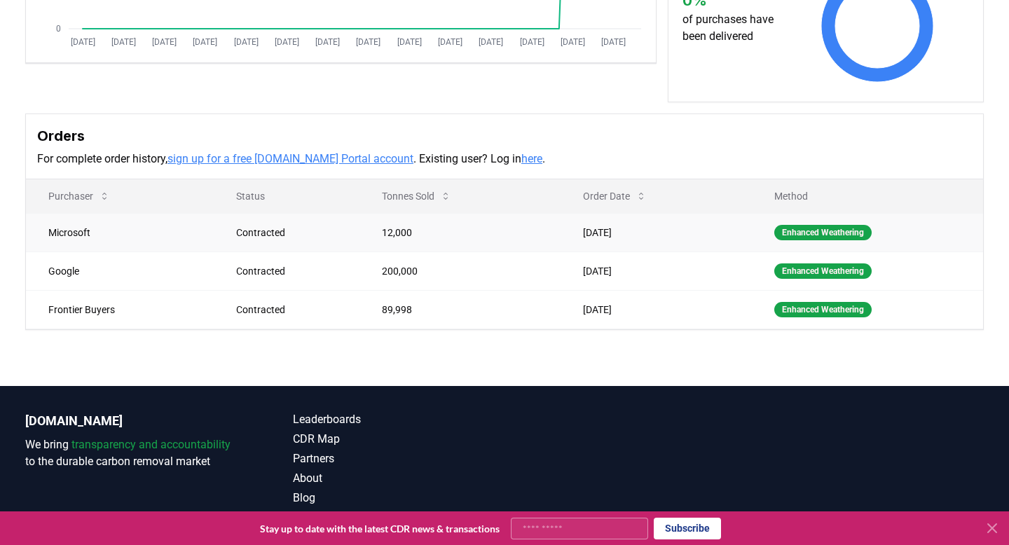
click at [599, 239] on td "Apr 03, 2025" at bounding box center [656, 232] width 191 height 39
click at [437, 194] on button "Tonnes Sold" at bounding box center [417, 196] width 92 height 28
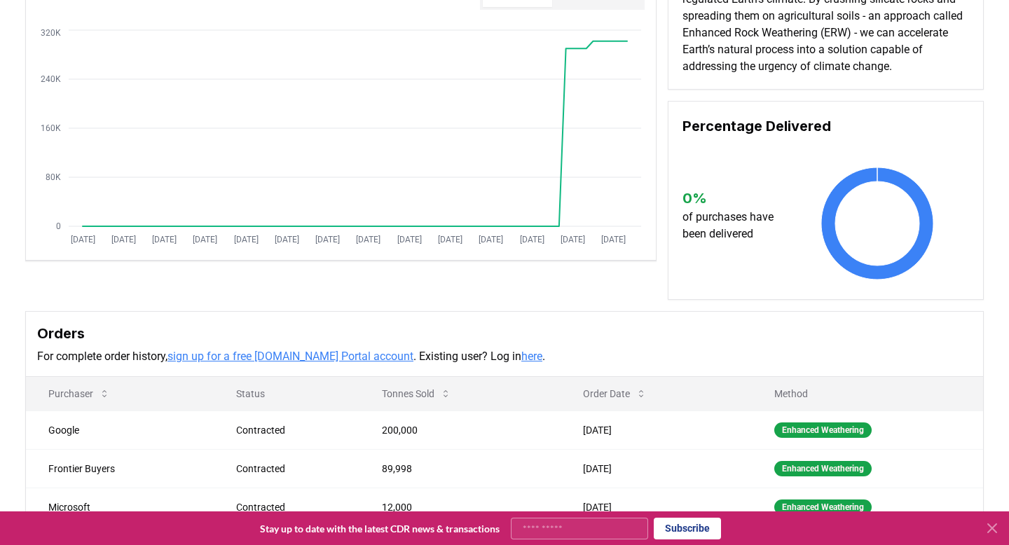
scroll to position [0, 0]
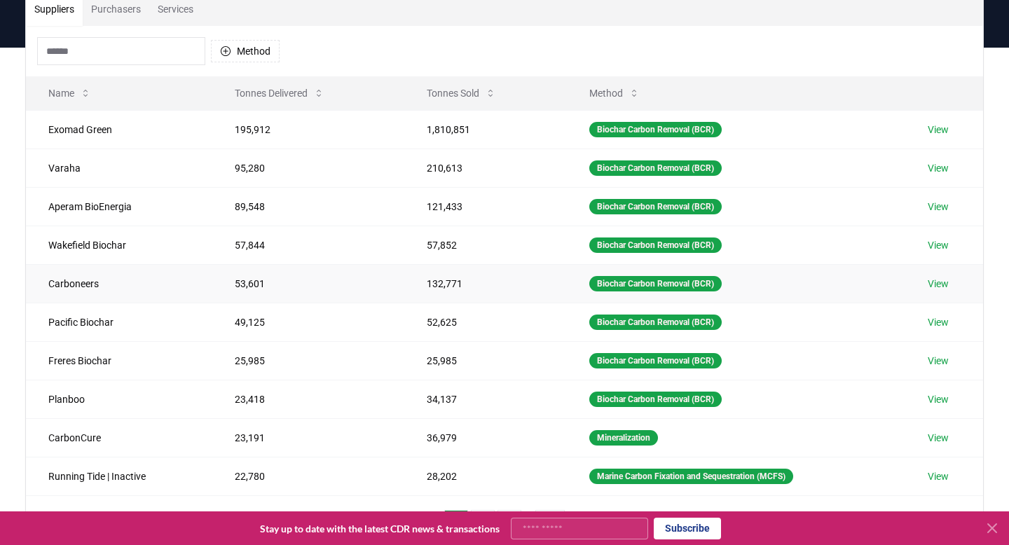
scroll to position [101, 0]
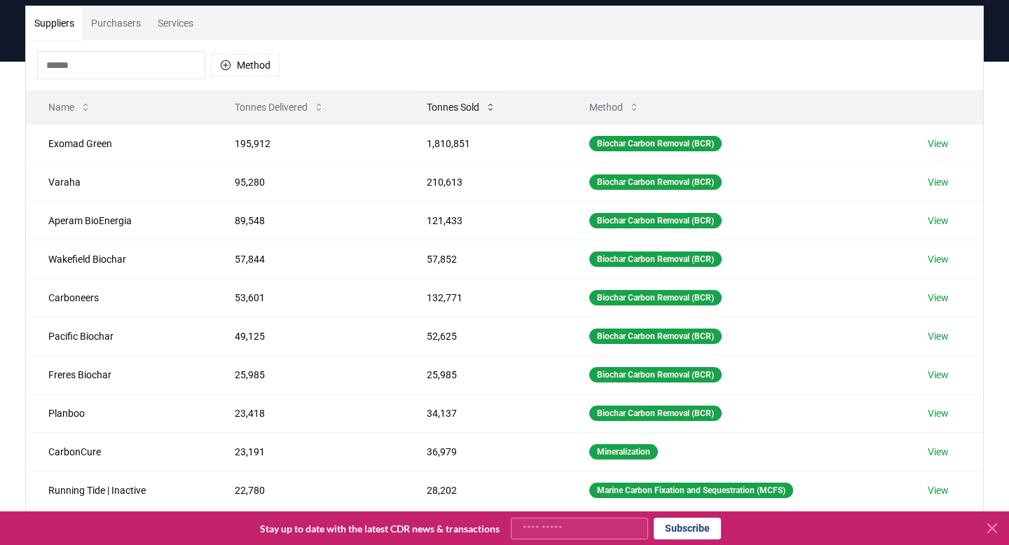
click at [489, 103] on icon at bounding box center [490, 107] width 11 height 11
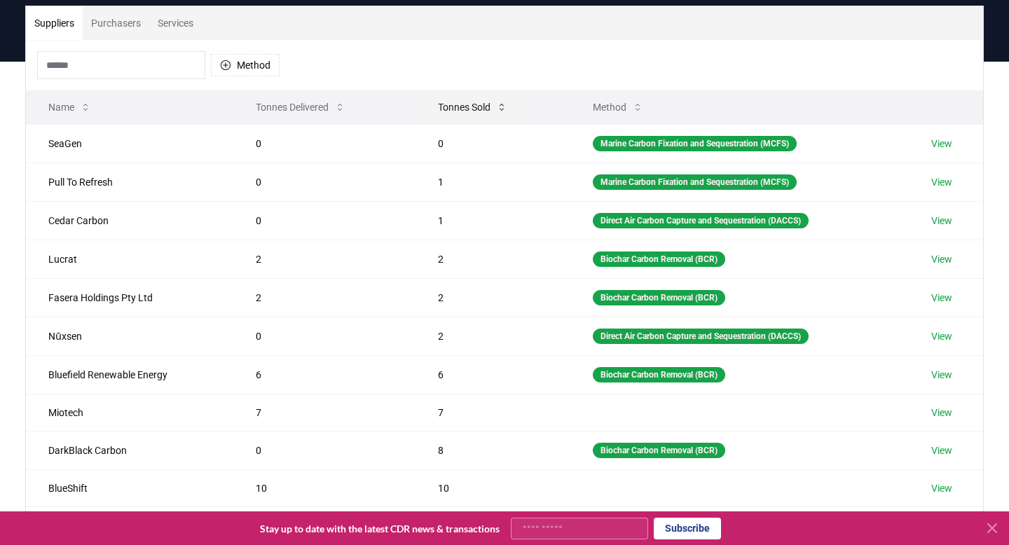
click at [503, 104] on icon at bounding box center [501, 107] width 11 height 11
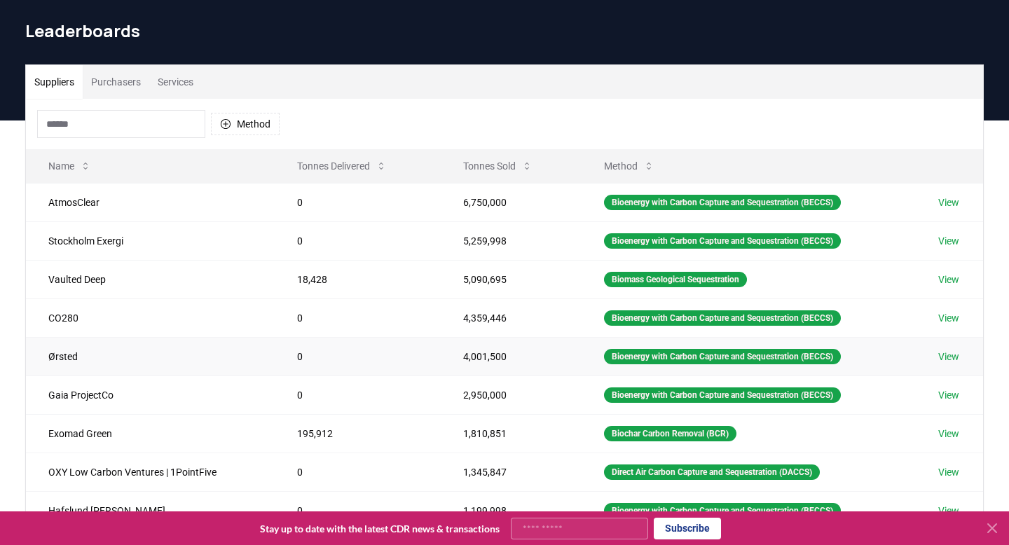
scroll to position [32, 0]
